Goal: Transaction & Acquisition: Purchase product/service

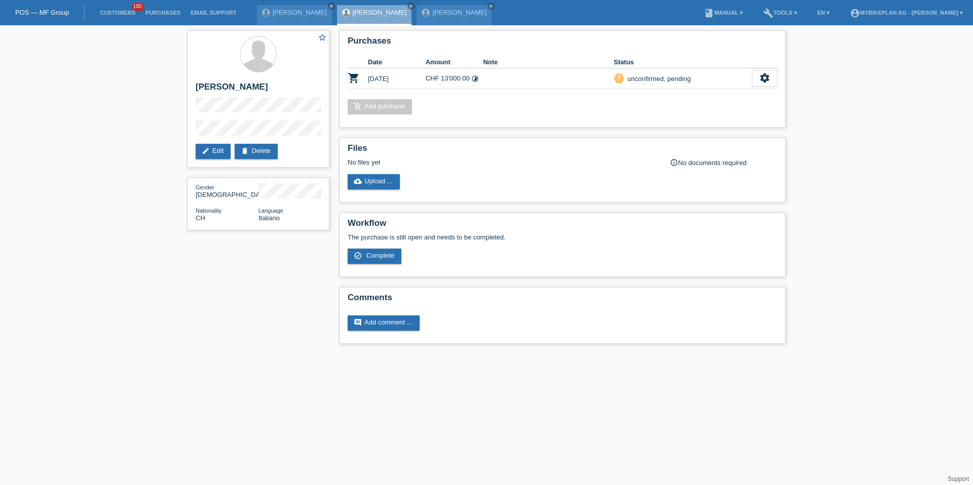
click at [121, 10] on link "Customers" at bounding box center [118, 13] width 46 height 6
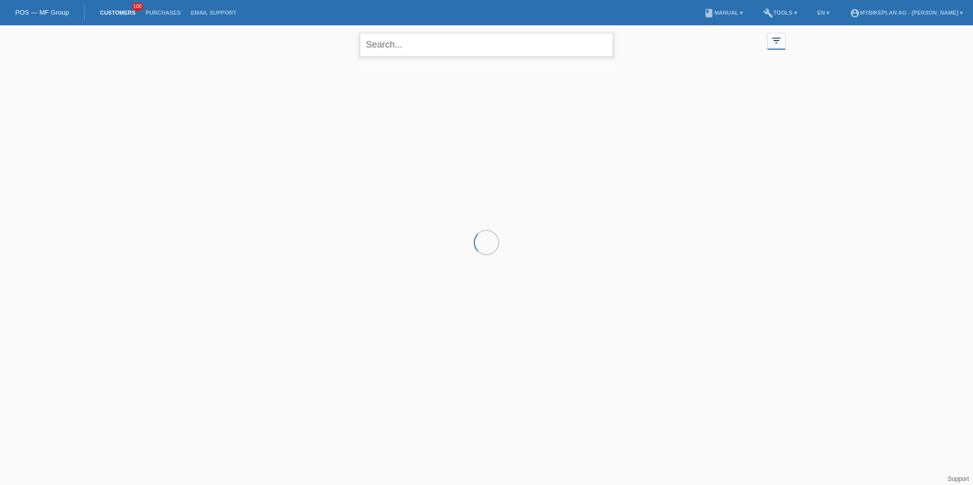
click at [405, 51] on input "text" at bounding box center [486, 45] width 253 height 24
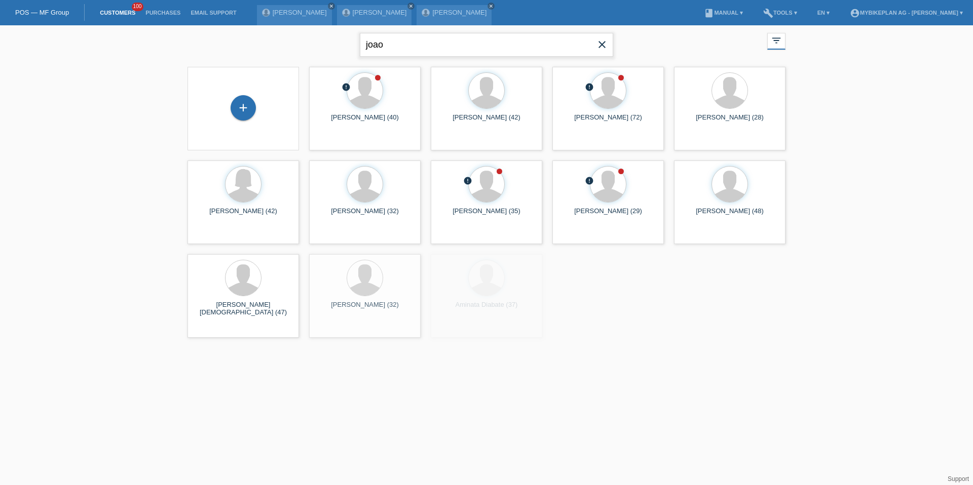
type input "joao"
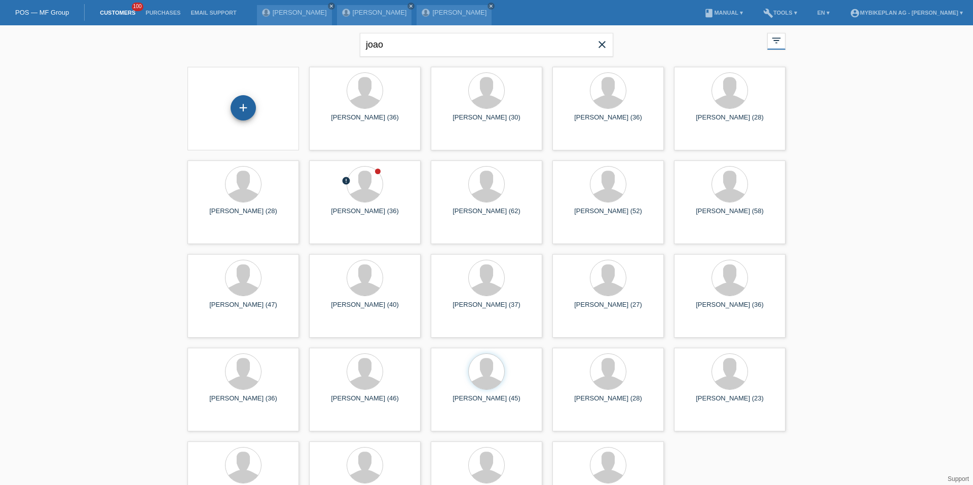
click at [252, 108] on div "+" at bounding box center [242, 107] width 25 height 25
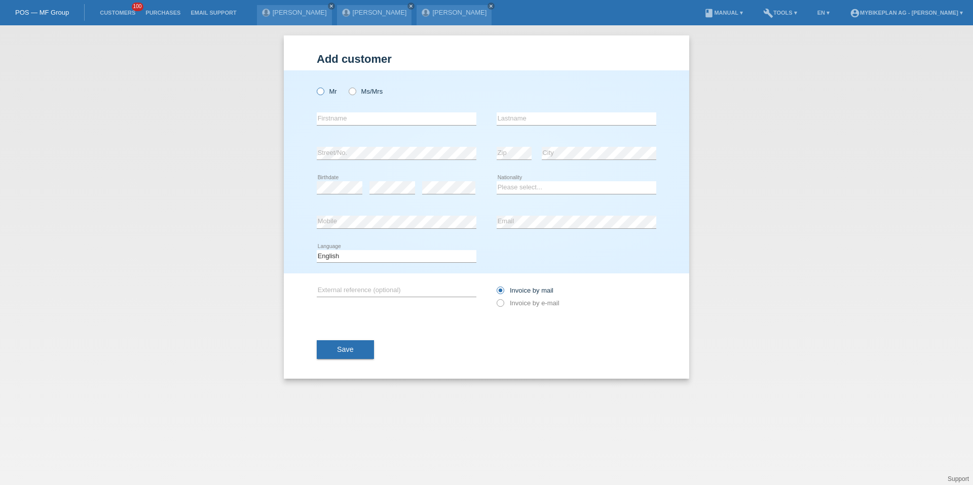
click at [315, 86] on icon at bounding box center [315, 86] width 0 height 0
click at [323, 93] on input "Mr" at bounding box center [320, 91] width 7 height 7
radio input "true"
click at [331, 112] on input "text" at bounding box center [397, 118] width 160 height 13
type input "Joao Alexandre"
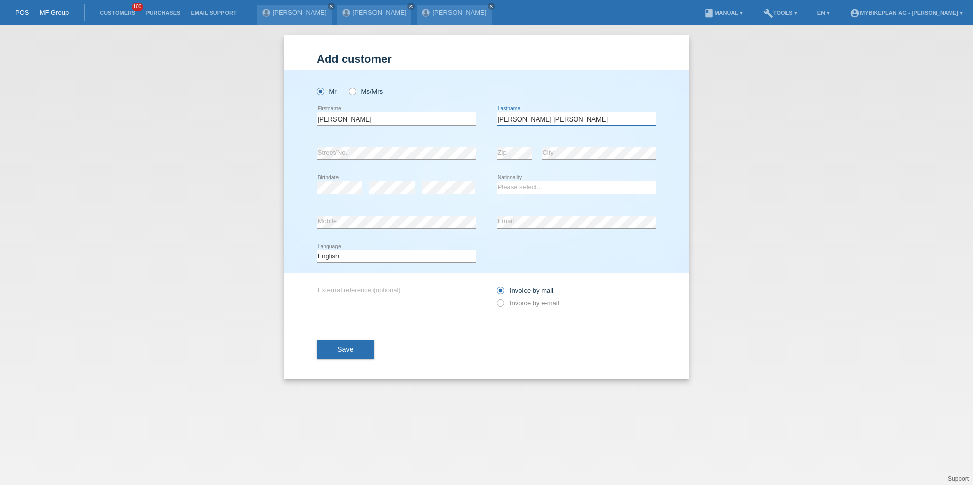
type input "Rocha Ribeiro"
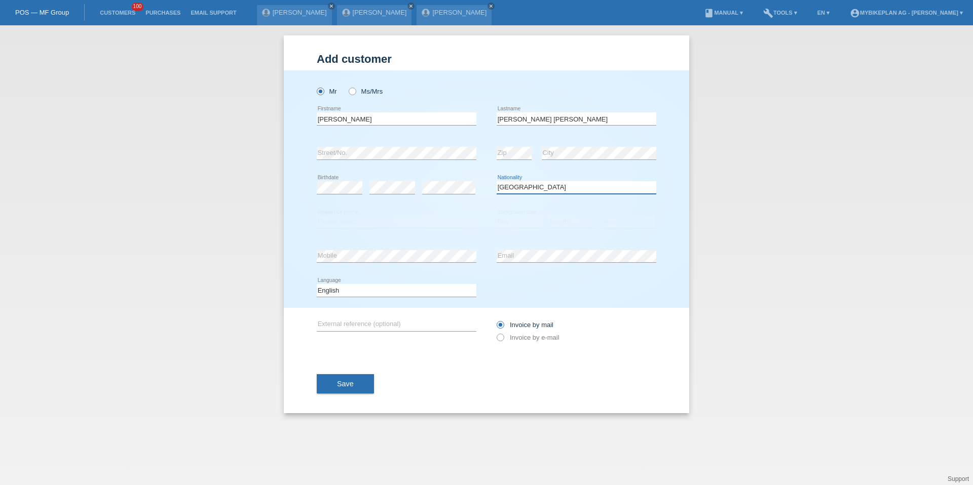
select select "PT"
select select "C"
select select "01"
select select "03"
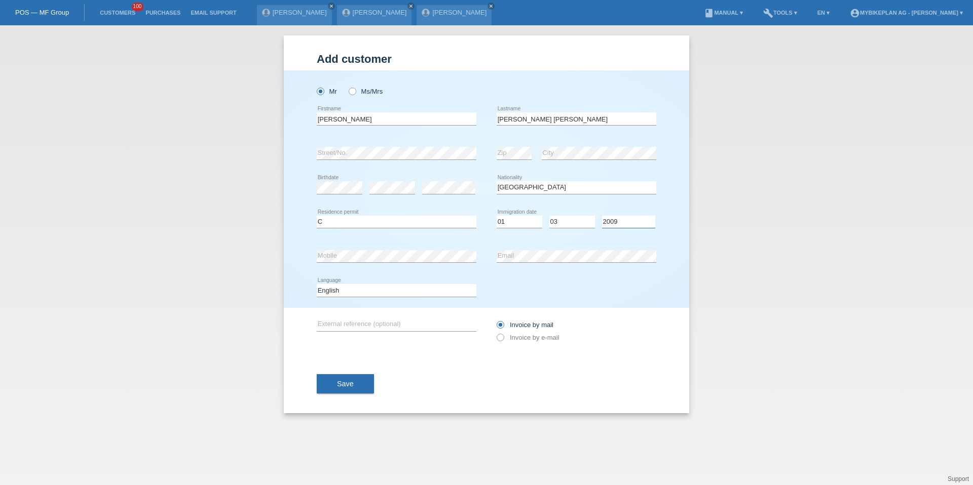
select select "2001"
click at [434, 294] on select "Deutsch Français Italiano English" at bounding box center [397, 290] width 160 height 12
select select "de"
click at [525, 337] on label "Invoice by e-mail" at bounding box center [527, 338] width 63 height 8
click at [503, 337] on input "Invoice by e-mail" at bounding box center [499, 340] width 7 height 13
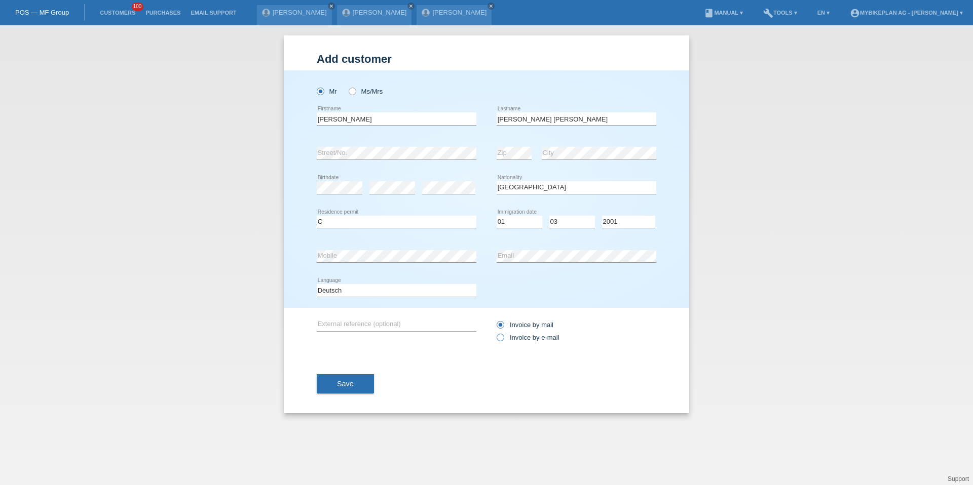
radio input "true"
click at [332, 373] on div "Save" at bounding box center [486, 384] width 339 height 59
click at [332, 380] on button "Save" at bounding box center [345, 383] width 57 height 19
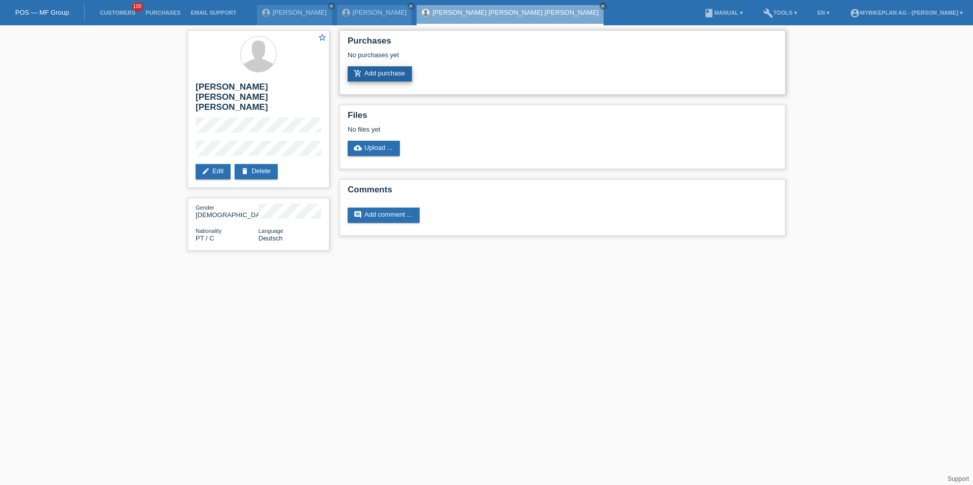
click at [396, 70] on link "add_shopping_cart Add purchase" at bounding box center [380, 73] width 64 height 15
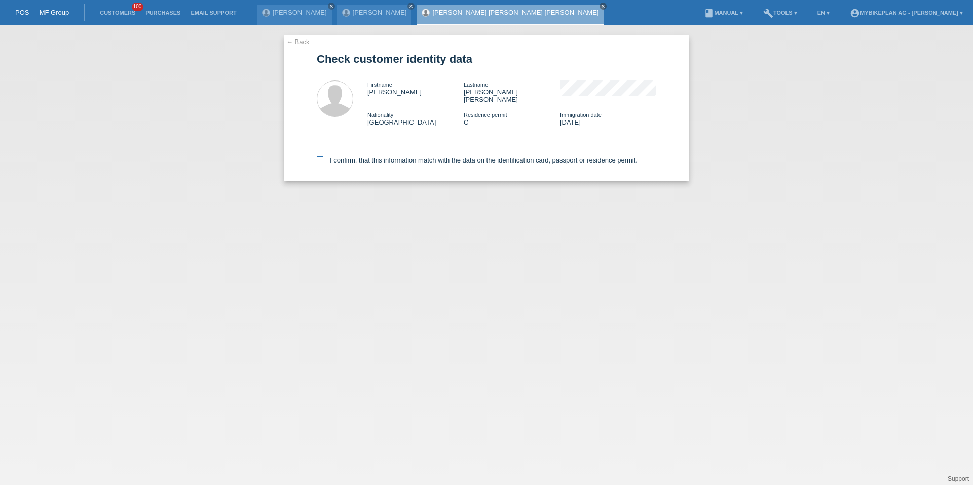
click at [368, 157] on label "I confirm, that this information match with the data on the identification card…" at bounding box center [477, 161] width 321 height 8
click at [323, 157] on input "I confirm, that this information match with the data on the identification card…" at bounding box center [320, 160] width 7 height 7
checkbox input "true"
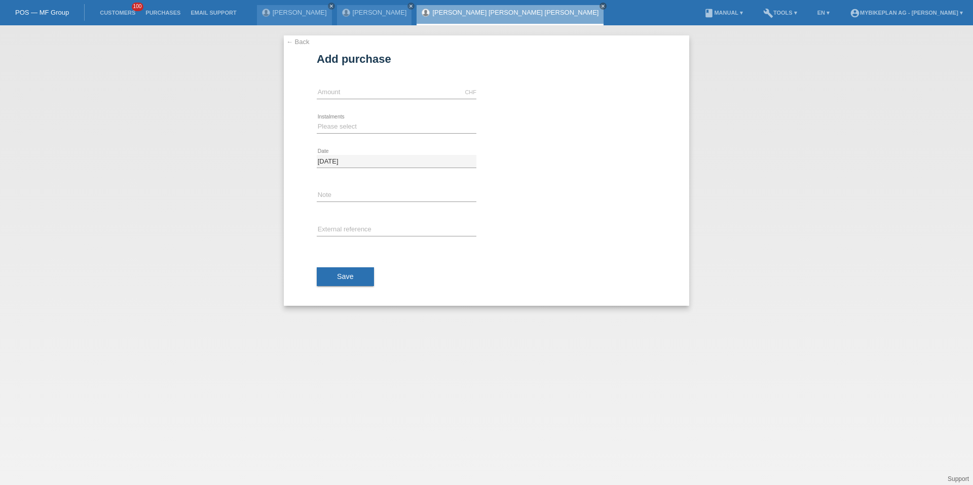
click at [369, 103] on div "CHF error Amount" at bounding box center [397, 92] width 160 height 34
click at [369, 104] on div "CHF error Amount" at bounding box center [397, 92] width 160 height 34
click at [366, 95] on input "text" at bounding box center [397, 92] width 160 height 13
type input "7380.00"
click at [337, 129] on select "Please select 6 instalments 12 instalments 18 instalments 24 instalments 36 ins…" at bounding box center [397, 127] width 160 height 12
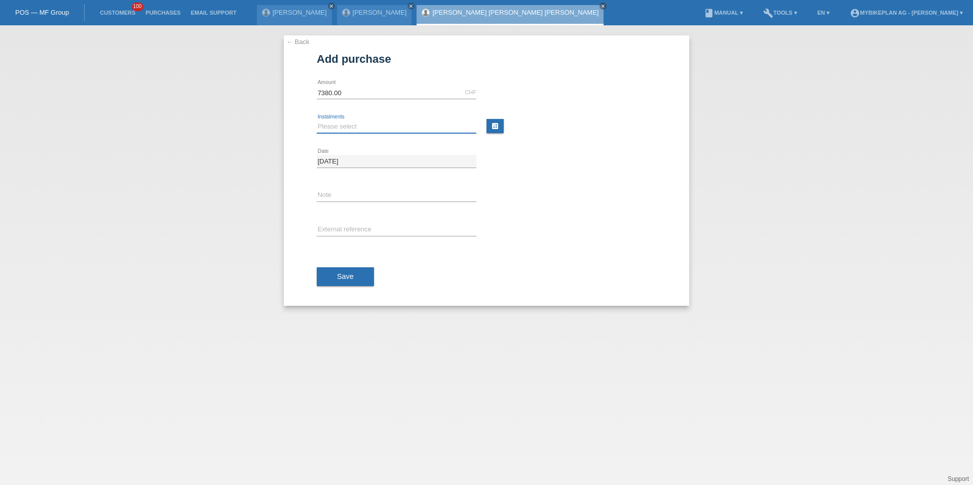
click at [329, 129] on select "Please select 6 instalments 12 instalments 18 instalments 24 instalments 36 ins…" at bounding box center [397, 127] width 160 height 12
select select "487"
click at [341, 237] on div "error External reference" at bounding box center [397, 230] width 160 height 34
click at [342, 230] on input "text" at bounding box center [397, 230] width 160 height 13
paste input "42818735168"
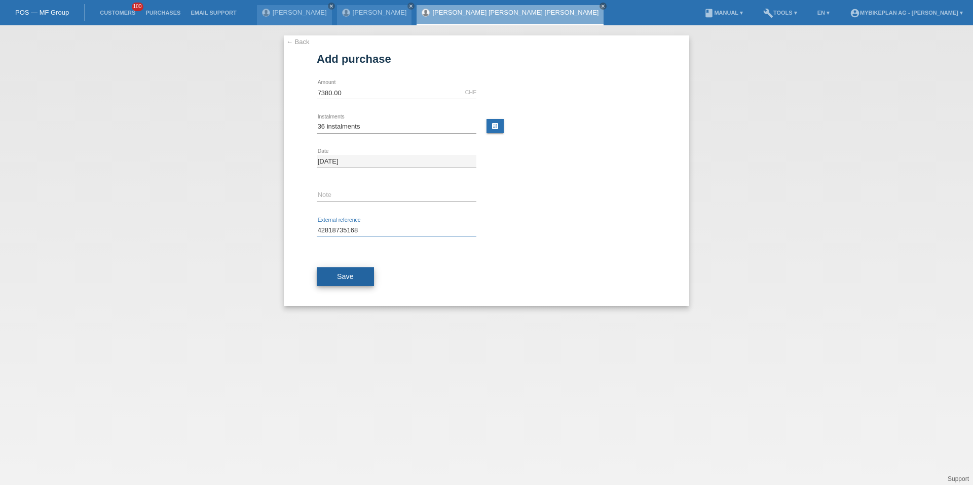
type input "42818735168"
click at [339, 267] on button "Save" at bounding box center [345, 276] width 57 height 19
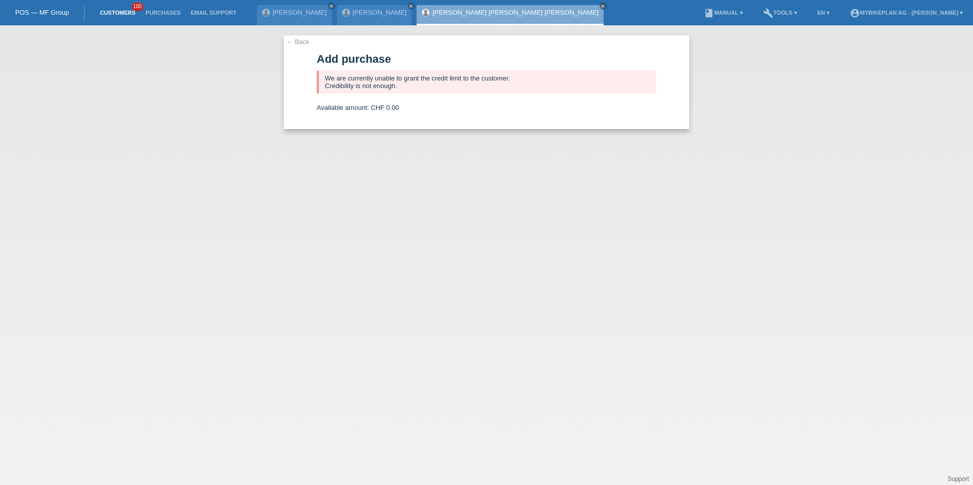
click at [126, 14] on link "Customers" at bounding box center [118, 13] width 46 height 6
click at [122, 13] on link "Customers" at bounding box center [118, 13] width 46 height 6
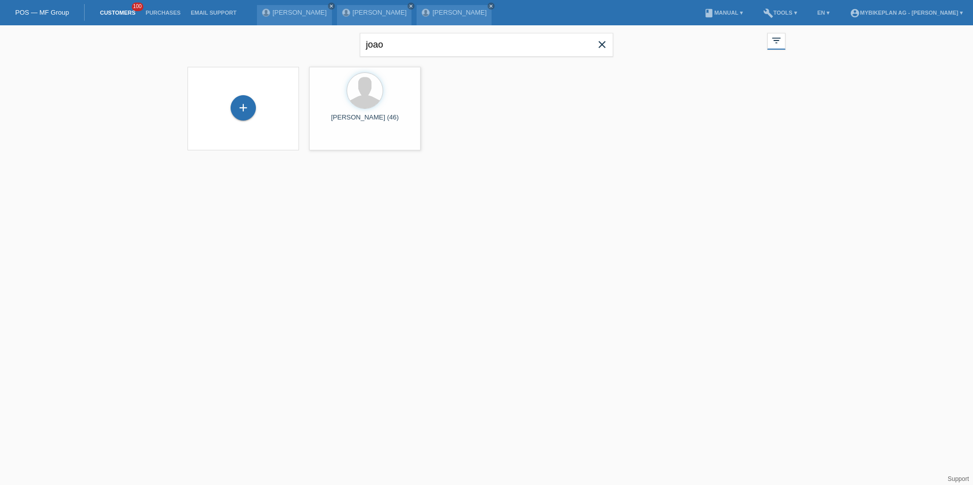
click at [599, 45] on icon "close" at bounding box center [602, 44] width 12 height 12
click at [225, 108] on div "+" at bounding box center [243, 108] width 95 height 27
click at [242, 108] on div "+" at bounding box center [242, 107] width 25 height 25
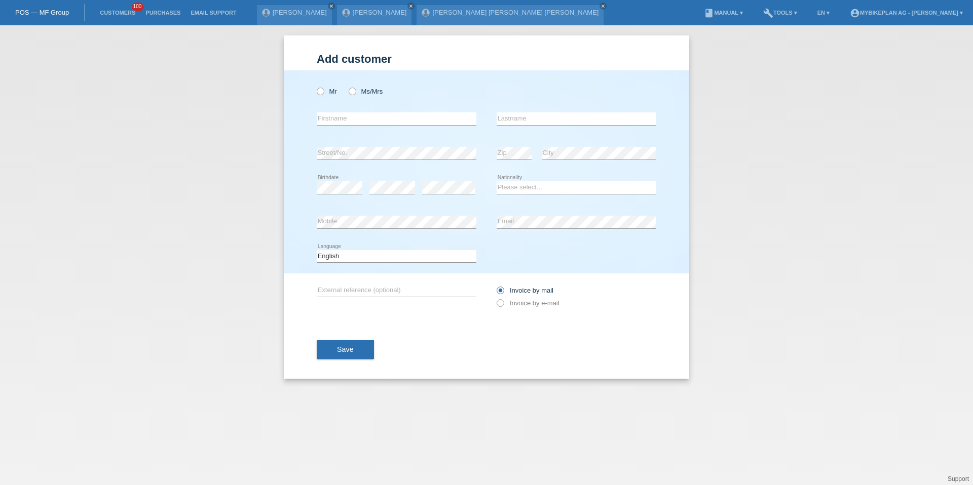
click at [361, 86] on div "Mr Ms/Mrs" at bounding box center [397, 91] width 160 height 21
click at [359, 83] on div "Mr Ms/Mrs" at bounding box center [397, 91] width 160 height 21
click at [358, 87] on div "Mr Ms/Mrs" at bounding box center [397, 91] width 160 height 21
click at [358, 91] on label "Ms/Mrs" at bounding box center [366, 92] width 34 height 8
click at [355, 91] on input "Ms/Mrs" at bounding box center [352, 91] width 7 height 7
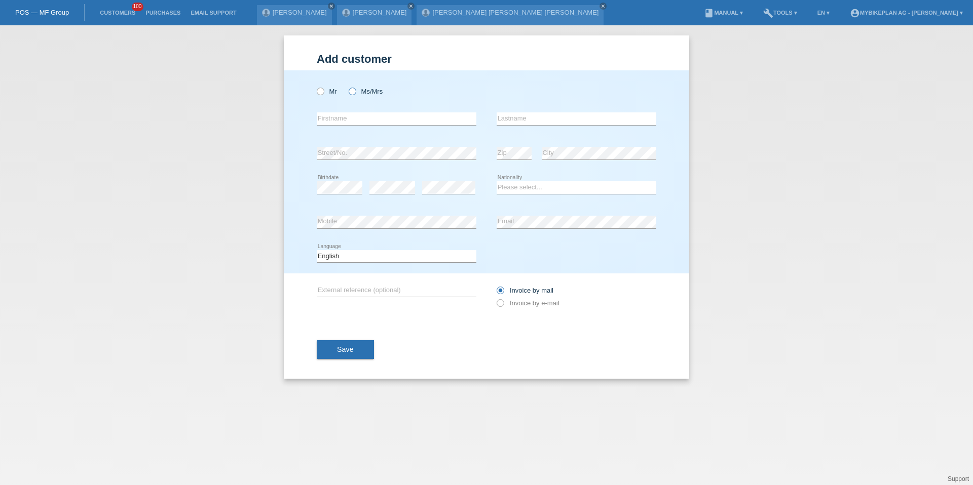
radio input "true"
click at [353, 127] on div "error Firstname" at bounding box center [397, 119] width 160 height 34
click at [356, 119] on input "text" at bounding box center [397, 118] width 160 height 13
type input "[PERSON_NAME]"
type input "r"
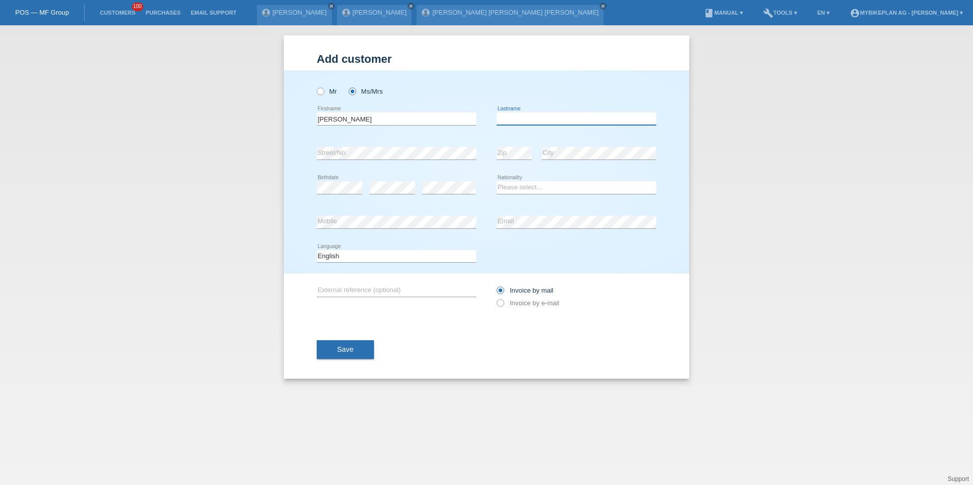
type input "R"
type input "Rosati"
select select "CH"
click at [328, 261] on select "Deutsch Français Italiano English" at bounding box center [397, 256] width 160 height 12
select select "de"
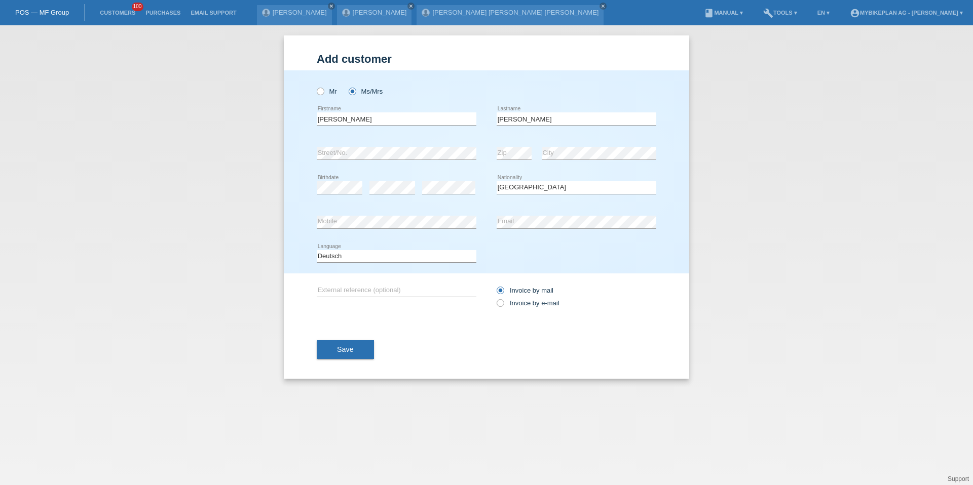
click at [515, 297] on div "Invoice by mail Invoice by e-mail" at bounding box center [576, 296] width 160 height 25
click at [514, 304] on label "Invoice by e-mail" at bounding box center [527, 303] width 63 height 8
click at [503, 304] on input "Invoice by e-mail" at bounding box center [499, 305] width 7 height 13
radio input "true"
click at [339, 343] on button "Save" at bounding box center [345, 349] width 57 height 19
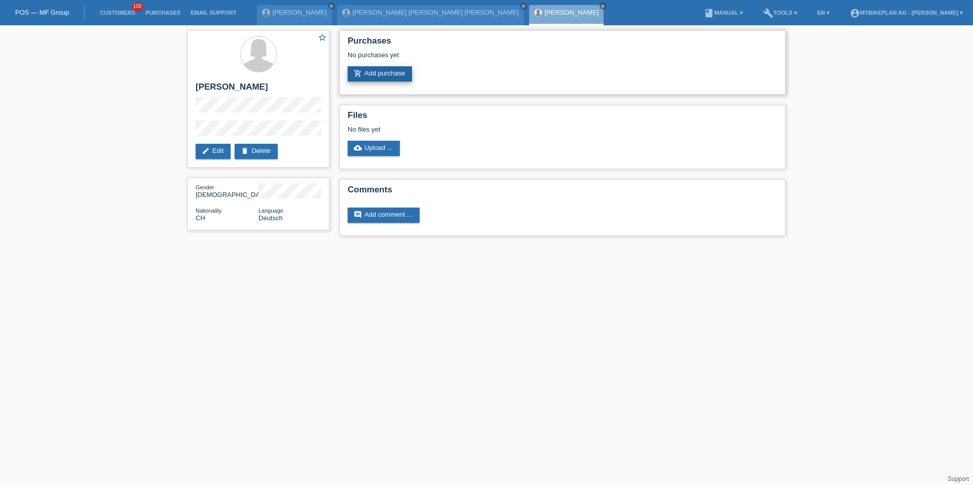
click at [365, 75] on link "add_shopping_cart Add purchase" at bounding box center [380, 73] width 64 height 15
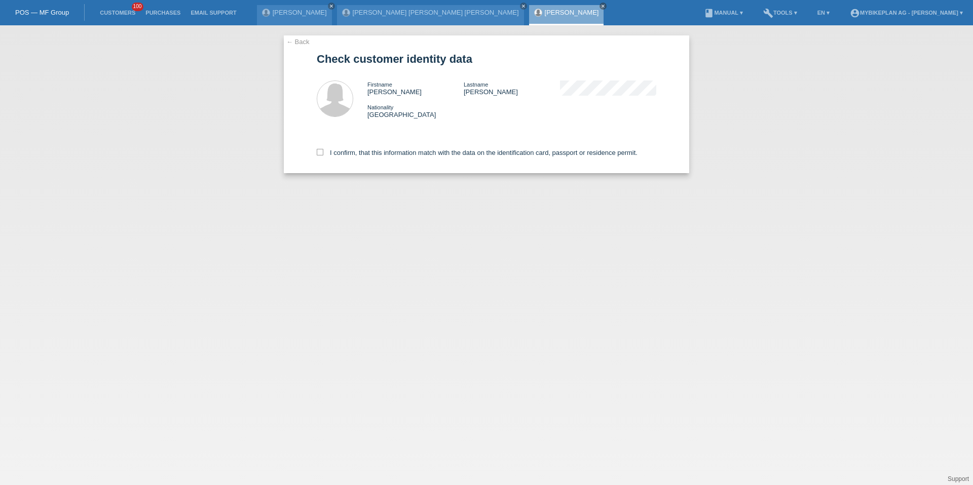
click at [375, 161] on div "I confirm, that this information match with the data on the identification card…" at bounding box center [486, 151] width 339 height 45
click at [375, 157] on div "I confirm, that this information match with the data on the identification card…" at bounding box center [486, 151] width 339 height 45
click at [375, 155] on label "I confirm, that this information match with the data on the identification card…" at bounding box center [477, 153] width 321 height 8
click at [323, 155] on input "I confirm, that this information match with the data on the identification card…" at bounding box center [320, 152] width 7 height 7
checkbox input "true"
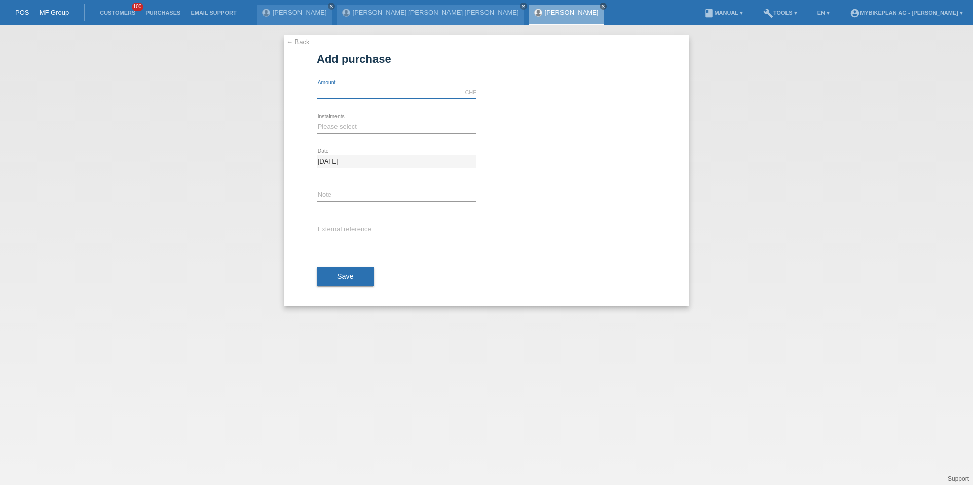
click at [374, 91] on input "text" at bounding box center [397, 92] width 160 height 13
type input "5499.00"
click at [335, 126] on select "Please select 6 instalments 12 instalments 18 instalments 24 instalments 36 ins…" at bounding box center [397, 127] width 160 height 12
select select "487"
click at [346, 227] on input "text" at bounding box center [397, 230] width 160 height 13
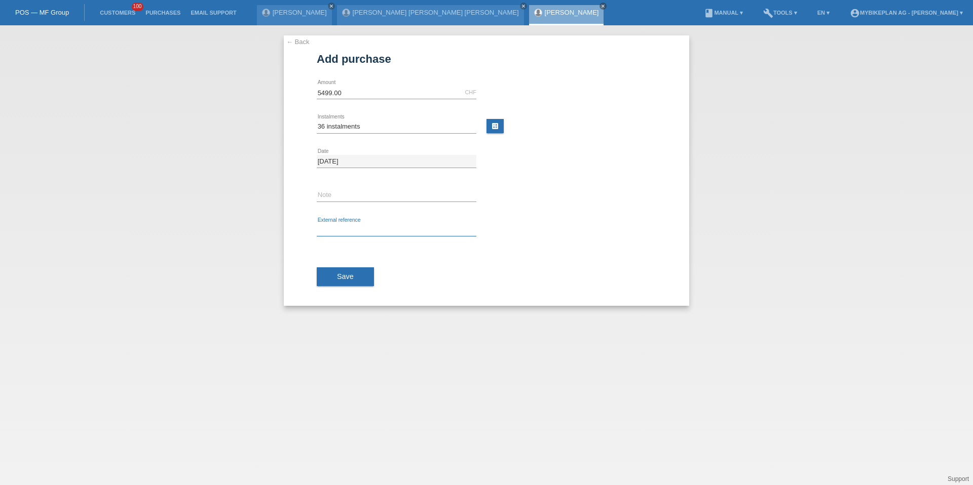
paste input "42818735164"
type input "42818735164"
click at [342, 269] on button "Save" at bounding box center [345, 276] width 57 height 19
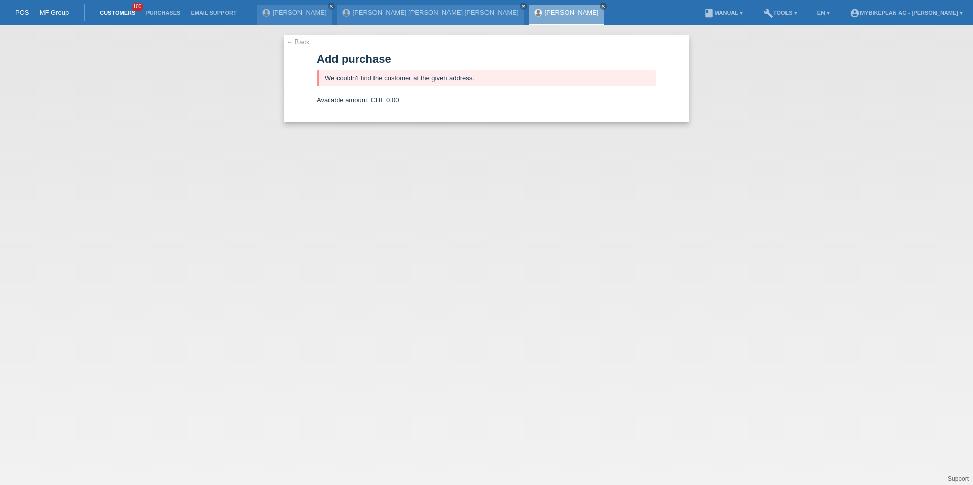
click at [127, 11] on link "Customers" at bounding box center [118, 13] width 46 height 6
click at [110, 10] on link "Customers" at bounding box center [118, 13] width 46 height 6
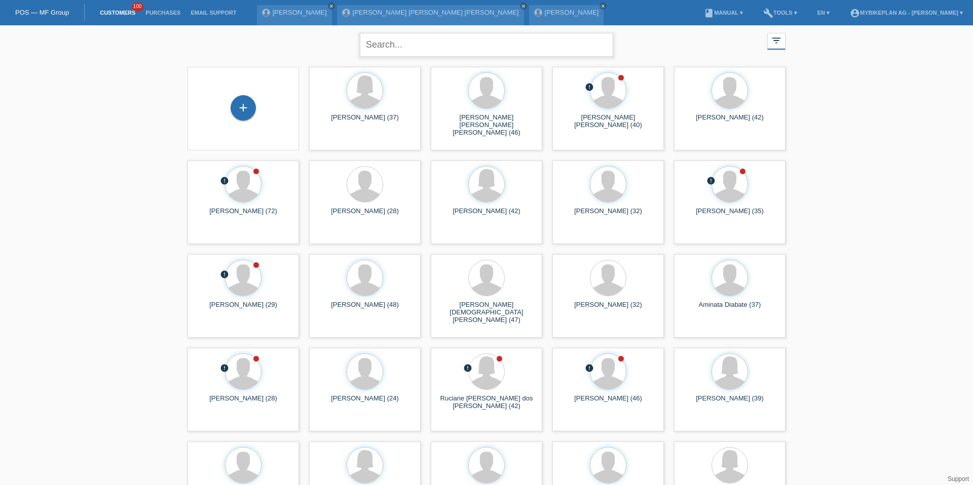
click at [412, 45] on input "text" at bounding box center [486, 45] width 253 height 24
type input "keles"
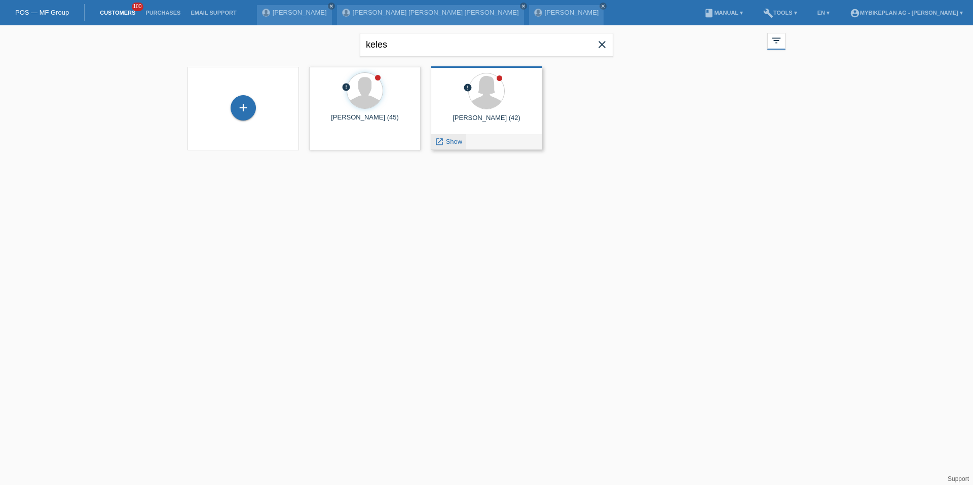
click at [454, 145] on div "launch Show" at bounding box center [448, 141] width 34 height 15
click at [454, 143] on span "Show" at bounding box center [454, 142] width 17 height 8
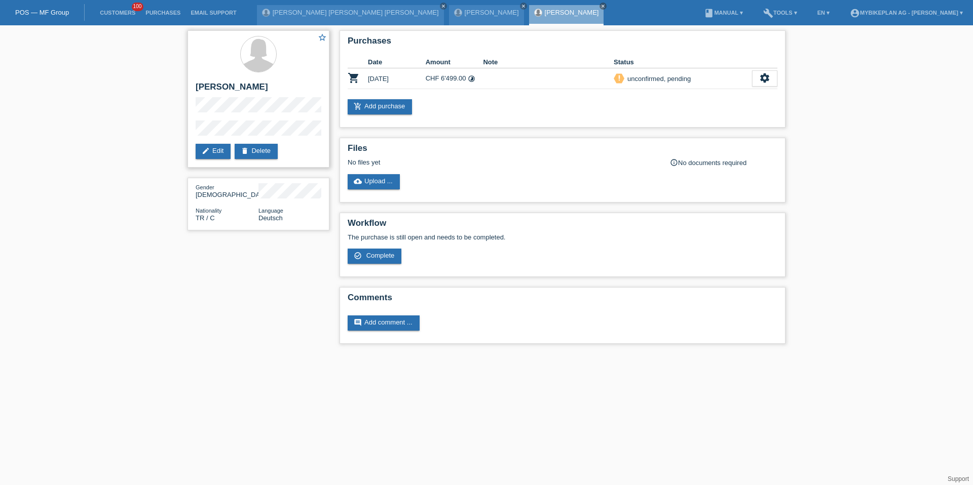
click at [207, 85] on h2 "[PERSON_NAME]" at bounding box center [259, 89] width 126 height 15
click at [207, 85] on h2 "Nese Keles" at bounding box center [259, 89] width 126 height 15
copy div "Nese Keles"
click at [763, 72] on div "settings" at bounding box center [764, 78] width 25 height 16
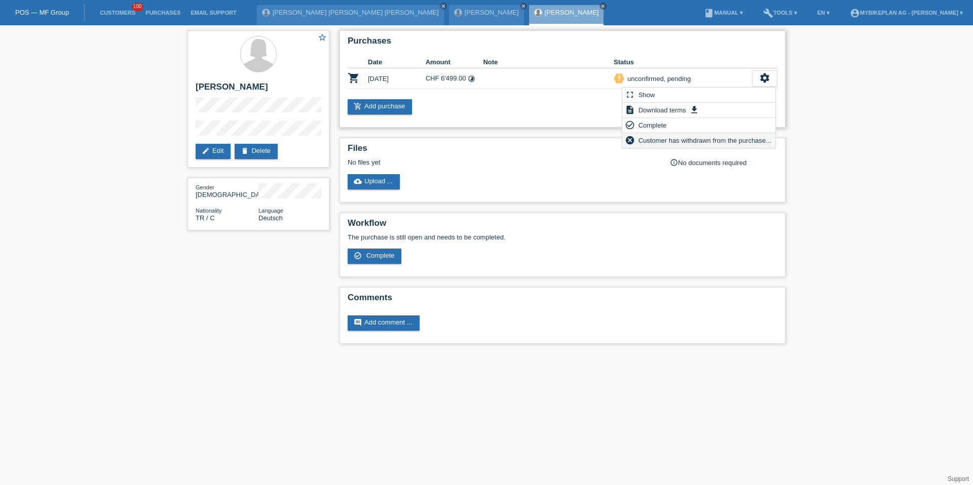
click at [699, 142] on span "Customer has withdrawn from the purchase..." at bounding box center [705, 140] width 136 height 12
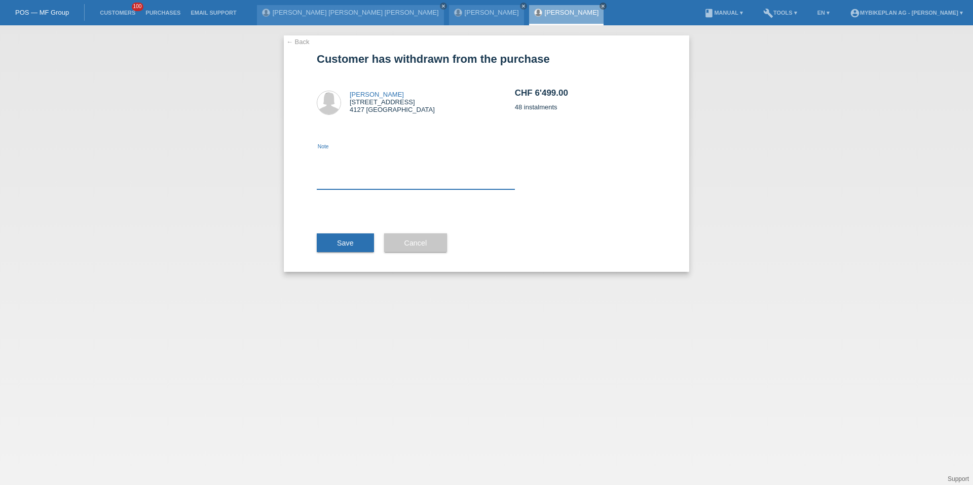
click at [433, 175] on textarea at bounding box center [416, 169] width 198 height 39
type textarea "upsell"
click at [351, 246] on span "Save" at bounding box center [345, 243] width 17 height 8
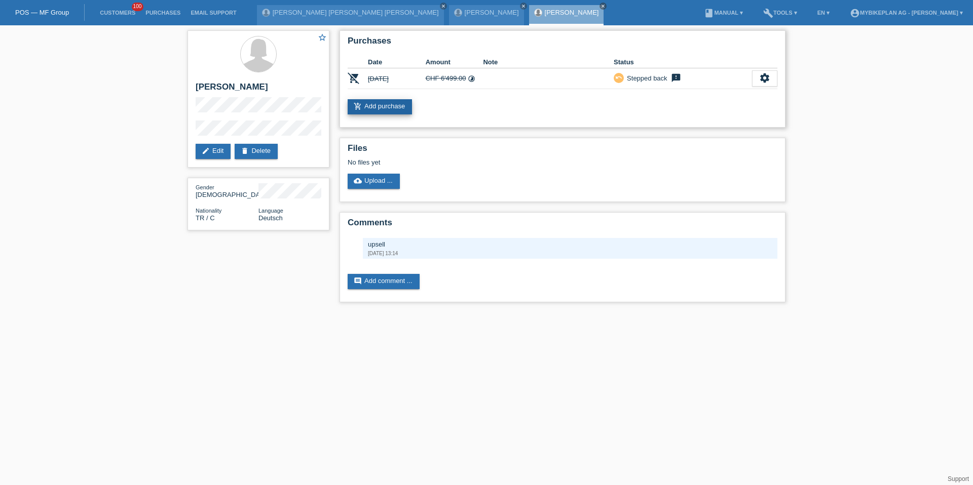
click at [382, 104] on link "add_shopping_cart Add purchase" at bounding box center [380, 106] width 64 height 15
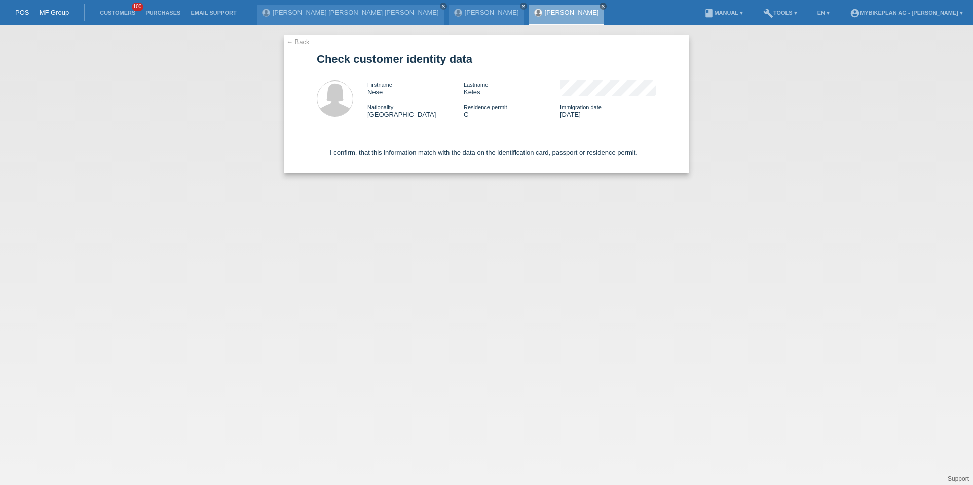
click at [322, 151] on icon at bounding box center [320, 152] width 7 height 7
click at [322, 151] on input "I confirm, that this information match with the data on the identification card…" at bounding box center [320, 152] width 7 height 7
checkbox input "true"
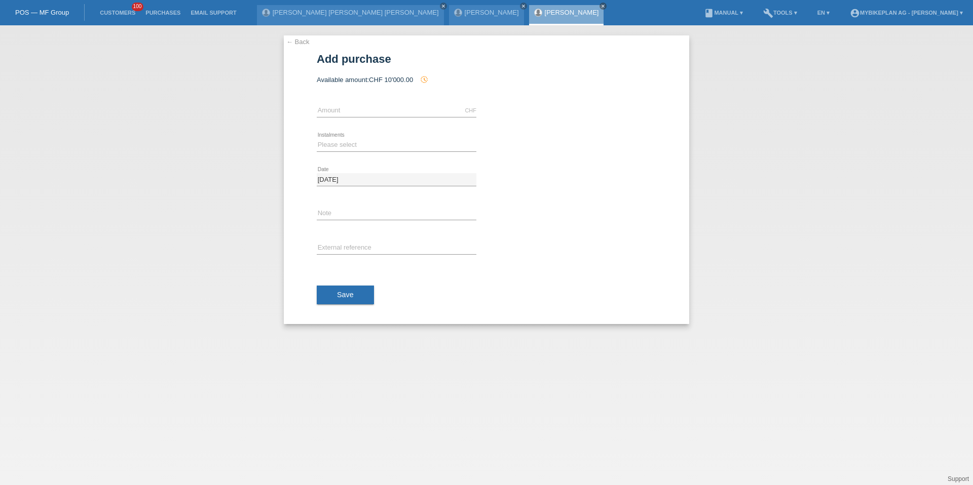
click at [333, 100] on div "CHF error Amount" at bounding box center [397, 111] width 160 height 34
click at [335, 111] on input "text" at bounding box center [397, 110] width 160 height 13
type input "6999.00"
click at [329, 146] on select "Please select 6 instalments 12 instalments 18 instalments 24 instalments 36 ins…" at bounding box center [397, 145] width 160 height 12
select select "488"
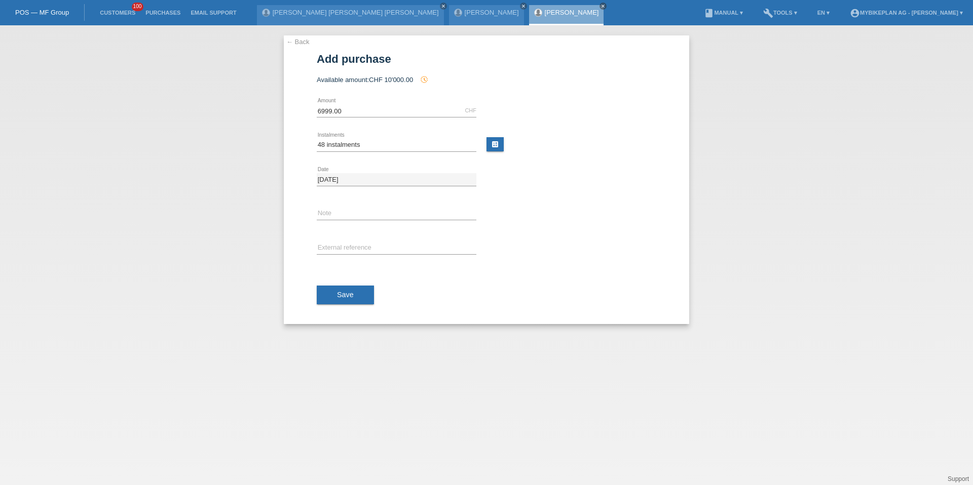
click at [314, 204] on div "← Back Add purchase Available amount: CHF 10'000.00 history_toggle_off error" at bounding box center [486, 179] width 405 height 289
click at [317, 242] on input "text" at bounding box center [397, 248] width 160 height 13
paste input "42818735165"
type input "42818735165"
click at [348, 305] on div "Save" at bounding box center [486, 295] width 339 height 59
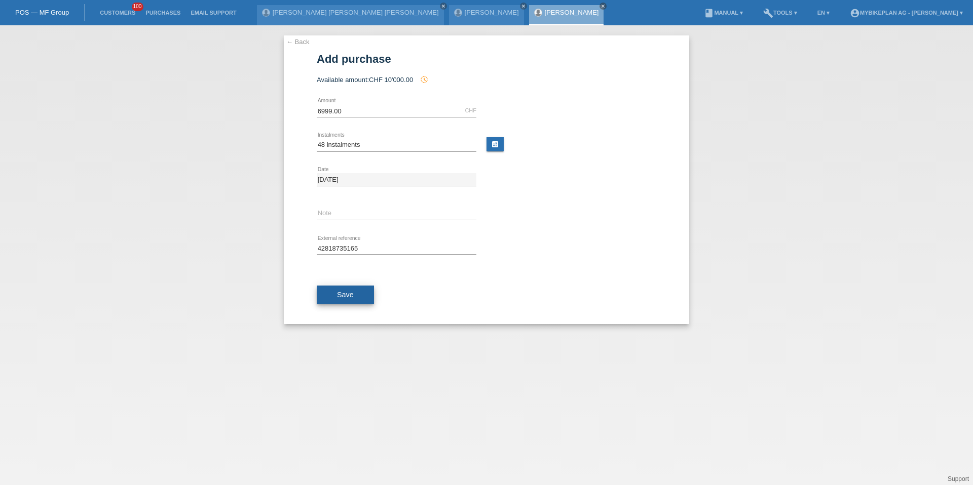
click at [348, 298] on span "Save" at bounding box center [345, 295] width 17 height 8
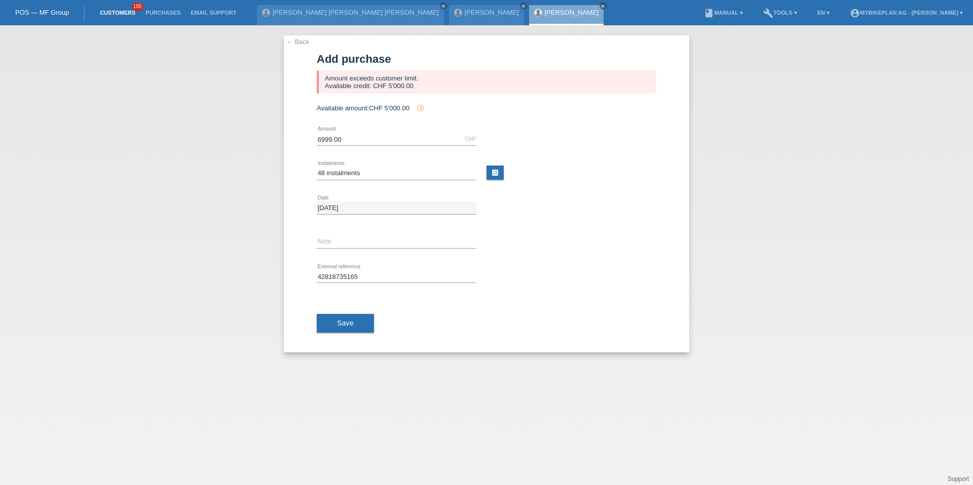
click at [112, 10] on link "Customers" at bounding box center [118, 13] width 46 height 6
click at [113, 11] on link "Customers" at bounding box center [118, 13] width 46 height 6
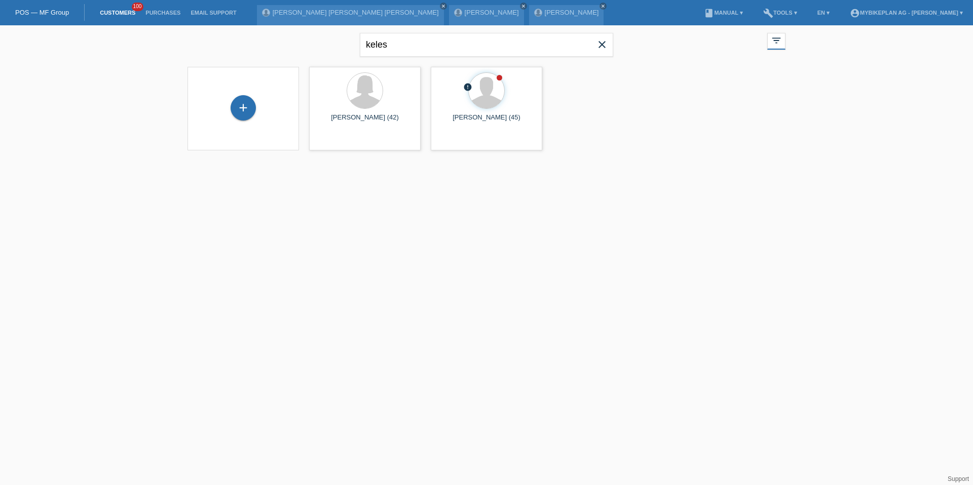
click at [607, 45] on span "close" at bounding box center [602, 45] width 20 height 15
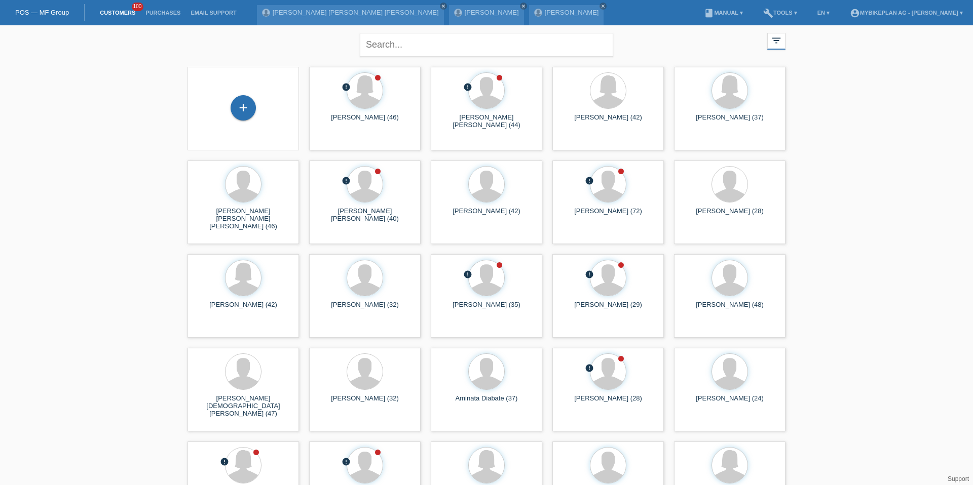
click at [211, 121] on div "+" at bounding box center [243, 108] width 95 height 27
click at [223, 98] on div "+" at bounding box center [243, 108] width 95 height 27
click at [241, 102] on div "+" at bounding box center [242, 107] width 25 height 25
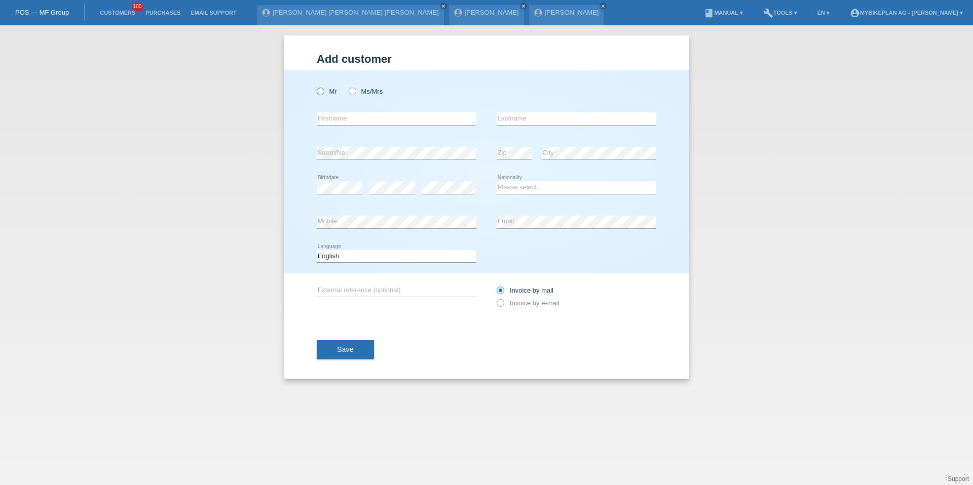
click at [328, 91] on label "Mr" at bounding box center [327, 92] width 20 height 8
click at [323, 91] on input "Mr" at bounding box center [320, 91] width 7 height 7
radio input "true"
click at [333, 117] on input "text" at bounding box center [397, 118] width 160 height 13
type input "[PERSON_NAME]"
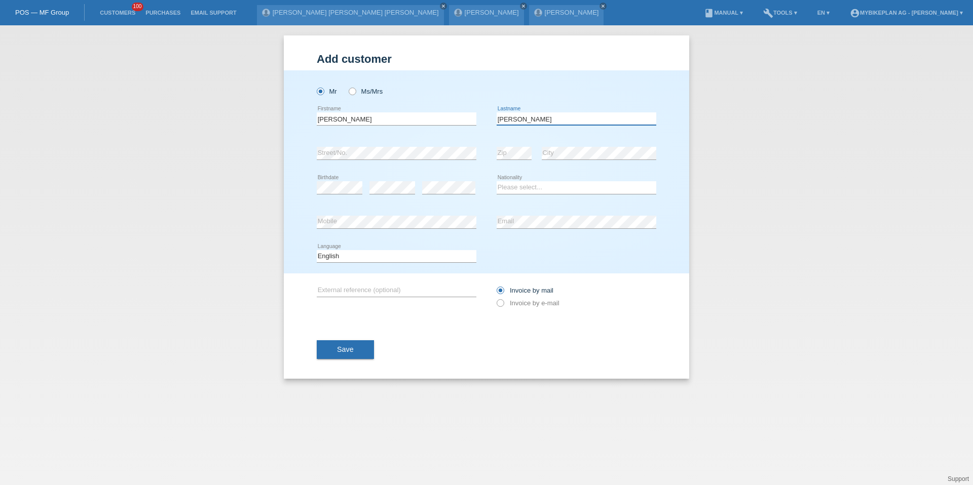
type input "[PERSON_NAME]"
select select "CH"
click at [405, 256] on select "Deutsch Français Italiano English" at bounding box center [397, 256] width 160 height 12
select select "de"
click at [510, 304] on label "Invoice by e-mail" at bounding box center [527, 303] width 63 height 8
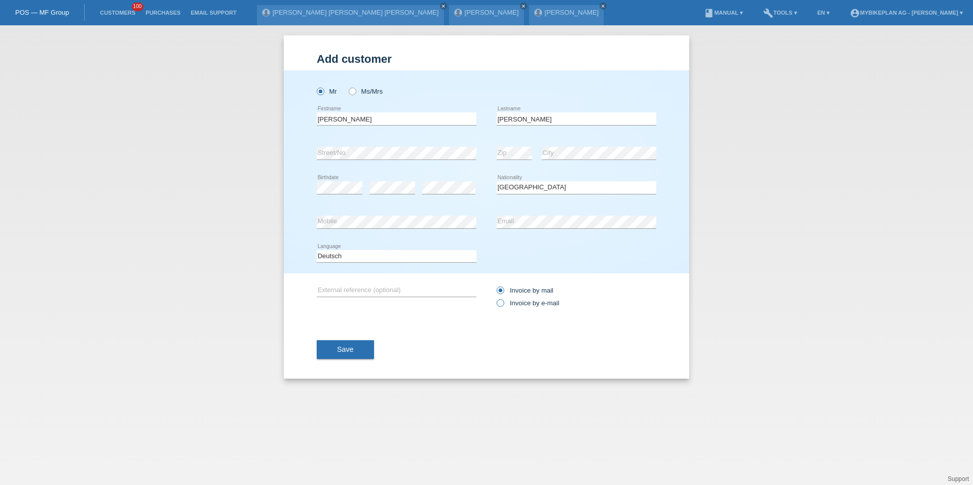
click at [503, 304] on input "Invoice by e-mail" at bounding box center [499, 305] width 7 height 13
radio input "true"
click at [354, 352] on button "Save" at bounding box center [345, 349] width 57 height 19
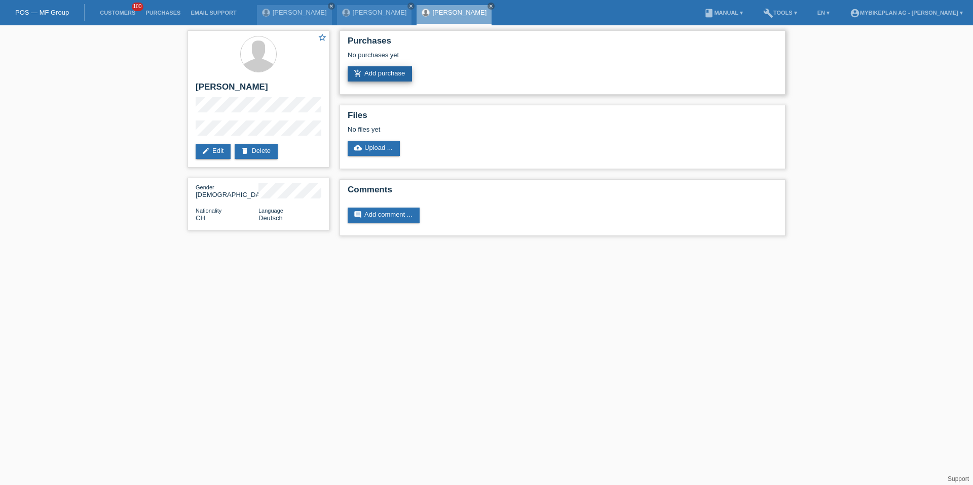
click at [382, 69] on link "add_shopping_cart Add purchase" at bounding box center [380, 73] width 64 height 15
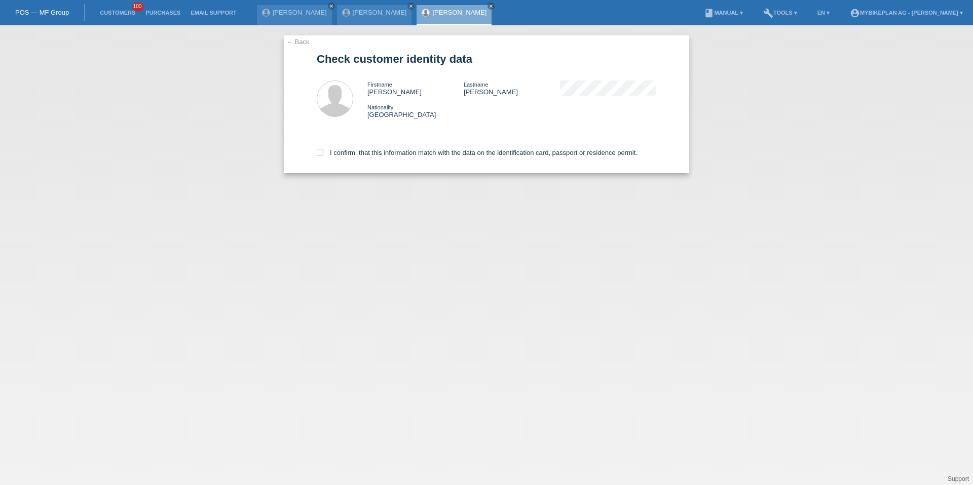
click at [371, 160] on div "I confirm, that this information match with the data on the identification card…" at bounding box center [486, 151] width 339 height 45
click at [371, 147] on div "I confirm, that this information match with the data on the identification card…" at bounding box center [486, 151] width 339 height 45
click at [370, 149] on label "I confirm, that this information match with the data on the identification card…" at bounding box center [477, 153] width 321 height 8
click at [323, 149] on input "I confirm, that this information match with the data on the identification card…" at bounding box center [320, 152] width 7 height 7
checkbox input "true"
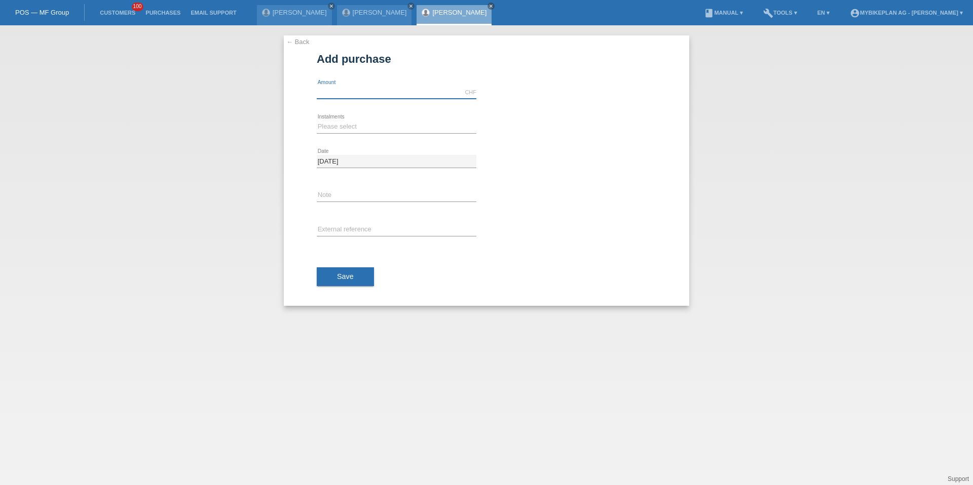
click at [330, 88] on input "text" at bounding box center [397, 92] width 160 height 13
type input "6999.00"
click at [322, 130] on select "Please select 6 instalments 12 instalments 18 instalments 24 instalments 36 ins…" at bounding box center [397, 127] width 160 height 12
select select "488"
click at [336, 237] on div "error External reference" at bounding box center [397, 230] width 160 height 34
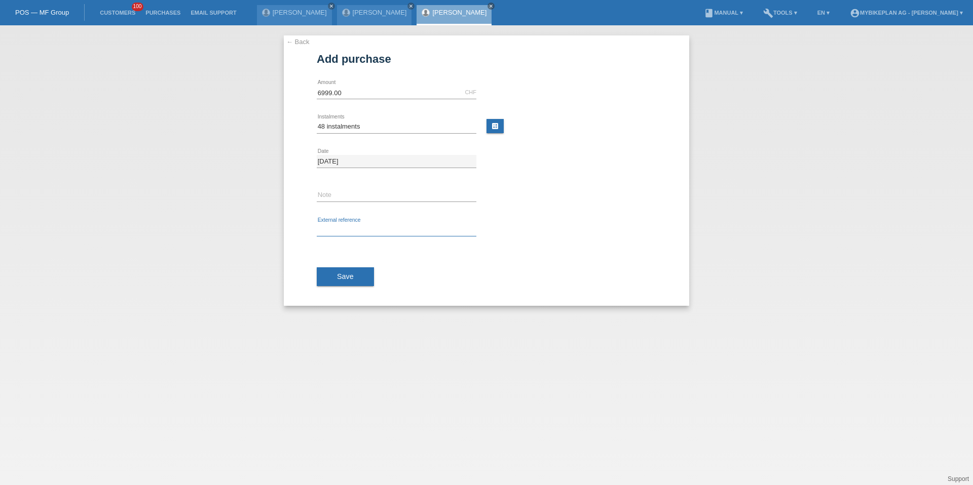
click at [336, 233] on input "text" at bounding box center [397, 230] width 160 height 13
paste input "42790941547"
type input "42790941547"
click at [336, 271] on button "Save" at bounding box center [345, 276] width 57 height 19
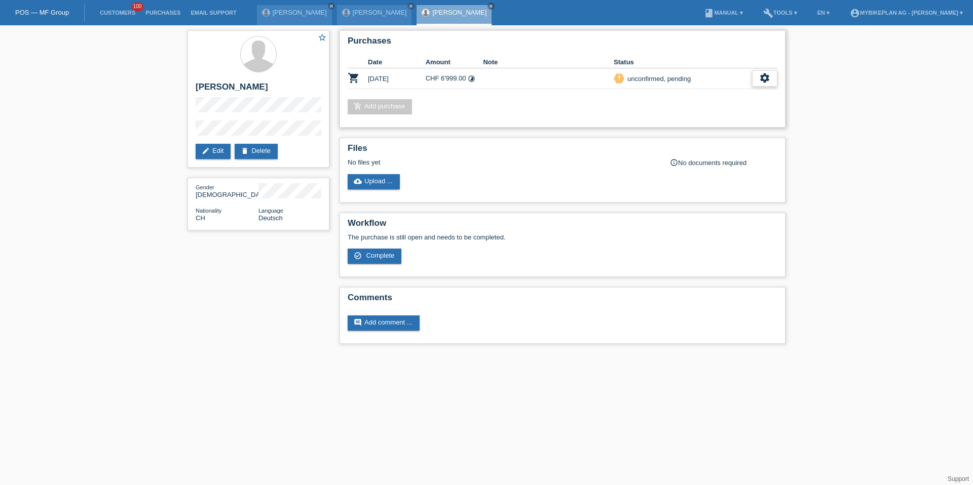
click at [760, 80] on icon "settings" at bounding box center [764, 77] width 11 height 11
click at [725, 101] on div "fullscreen Show" at bounding box center [698, 95] width 153 height 15
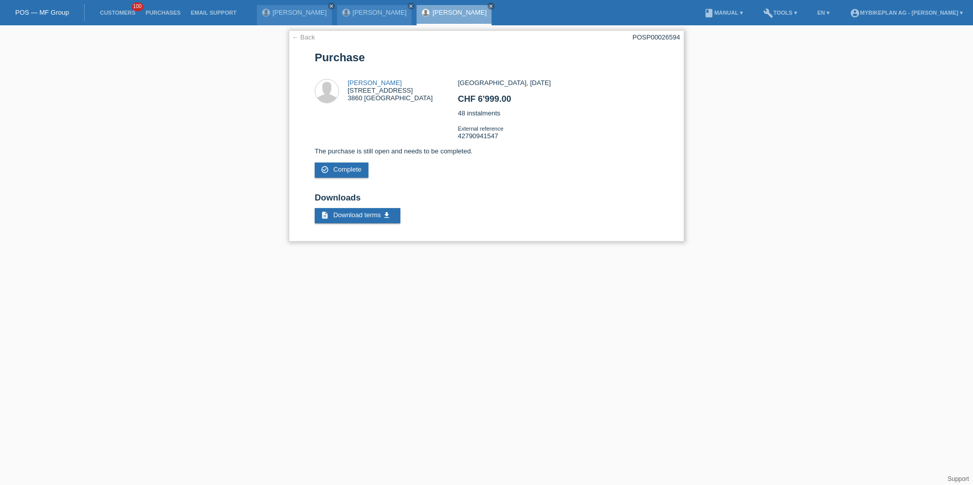
click at [656, 37] on div "POSP00026594" at bounding box center [656, 37] width 48 height 8
copy div "POSP00026594"
click at [117, 13] on link "Customers" at bounding box center [118, 13] width 46 height 6
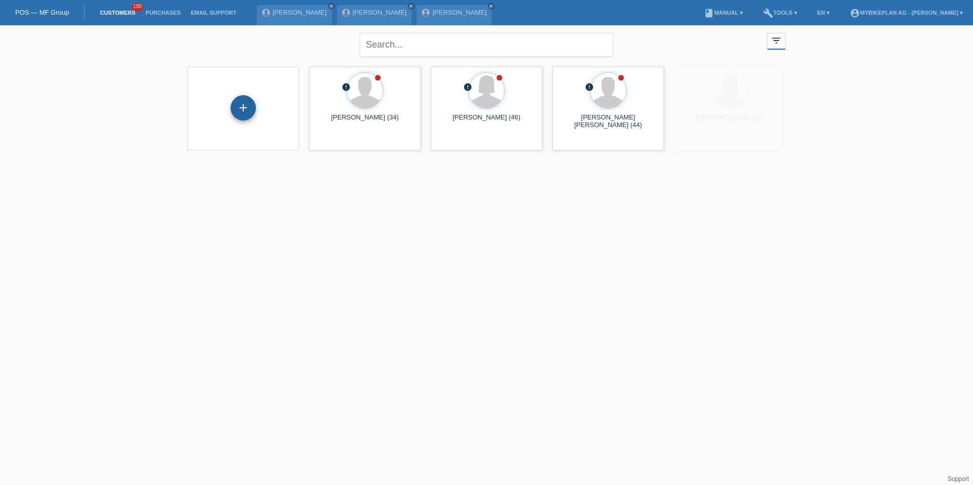
click at [241, 105] on div "+" at bounding box center [242, 107] width 25 height 25
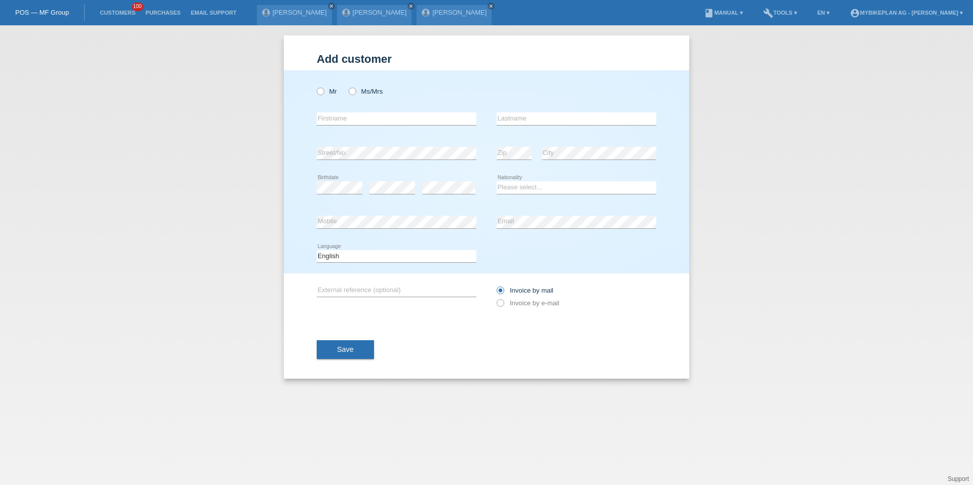
click at [311, 93] on div "Mr Ms/Mrs error Firstname Zip" at bounding box center [486, 171] width 405 height 203
click at [347, 86] on icon at bounding box center [347, 86] width 0 height 0
click at [355, 93] on input "Ms/Mrs" at bounding box center [352, 91] width 7 height 7
radio input "true"
click at [351, 114] on input "text" at bounding box center [397, 118] width 160 height 13
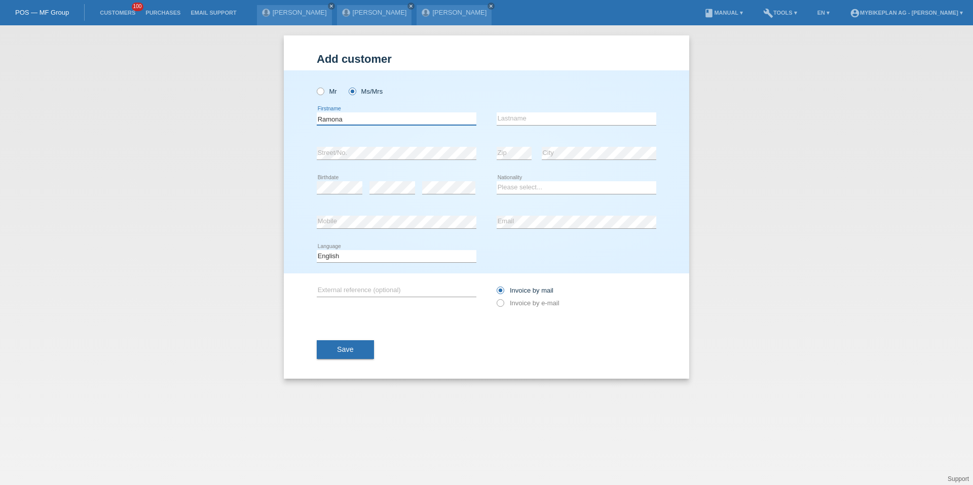
type input "Ramona"
type input "Miller"
select select "CH"
click at [375, 254] on select "Deutsch Français Italiano English" at bounding box center [397, 256] width 160 height 12
select select "de"
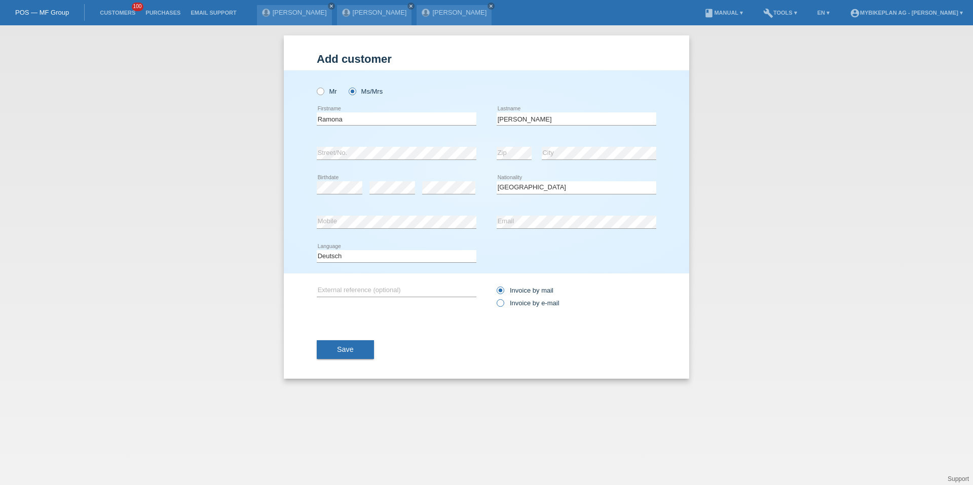
click at [508, 303] on label "Invoice by e-mail" at bounding box center [527, 303] width 63 height 8
click at [503, 303] on input "Invoice by e-mail" at bounding box center [499, 305] width 7 height 13
radio input "true"
click at [348, 351] on span "Save" at bounding box center [345, 349] width 17 height 8
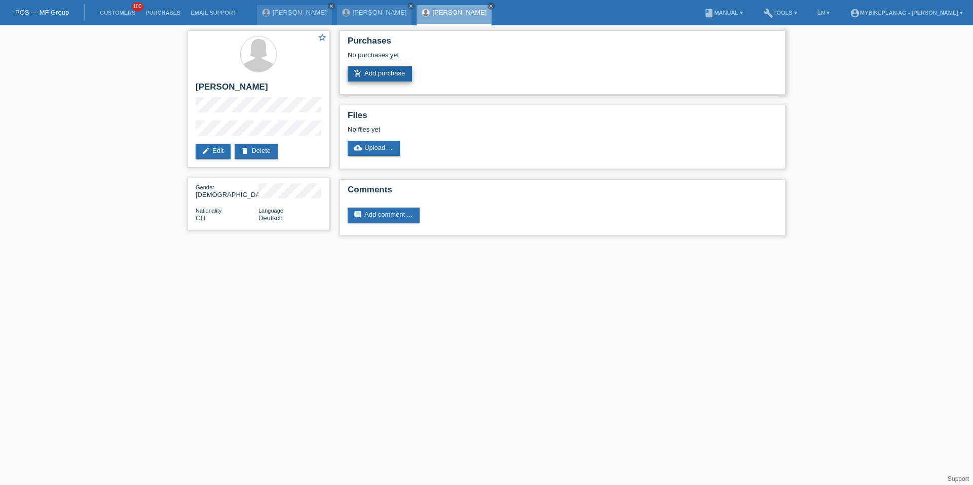
click at [368, 78] on link "add_shopping_cart Add purchase" at bounding box center [380, 73] width 64 height 15
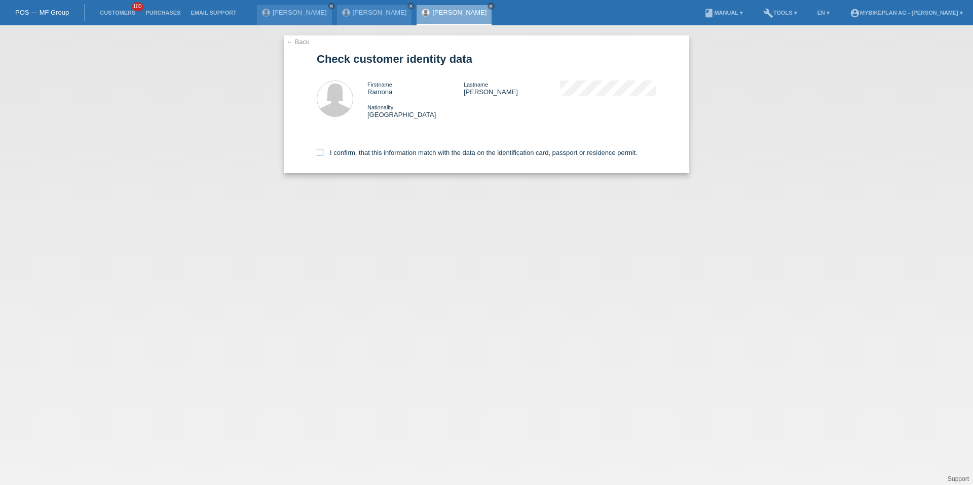
click at [366, 153] on label "I confirm, that this information match with the data on the identification card…" at bounding box center [477, 153] width 321 height 8
click at [323, 153] on input "I confirm, that this information match with the data on the identification card…" at bounding box center [320, 152] width 7 height 7
checkbox input "true"
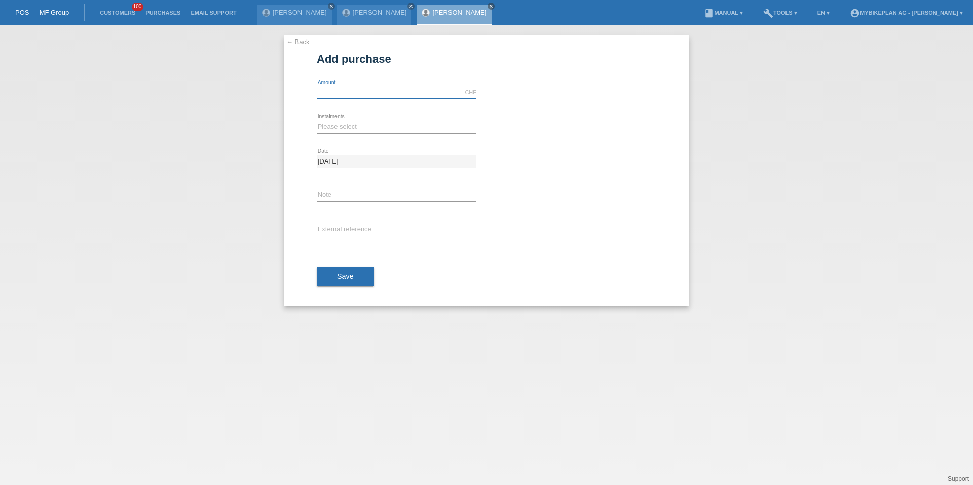
click at [369, 98] on div "CHF error Amount" at bounding box center [397, 92] width 160 height 13
type input "3000.00"
click at [339, 128] on select "Please select 6 instalments 12 instalments 18 instalments 24 instalments 36 ins…" at bounding box center [397, 127] width 160 height 12
select select "487"
click at [342, 225] on input "text" at bounding box center [397, 230] width 160 height 13
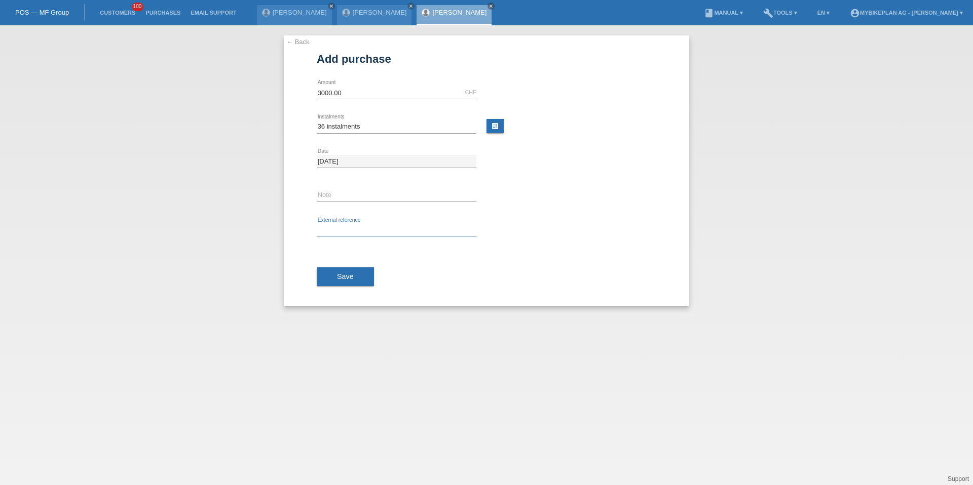
paste input "42820039539"
type input "42820039539"
click at [341, 278] on span "Save" at bounding box center [345, 277] width 17 height 8
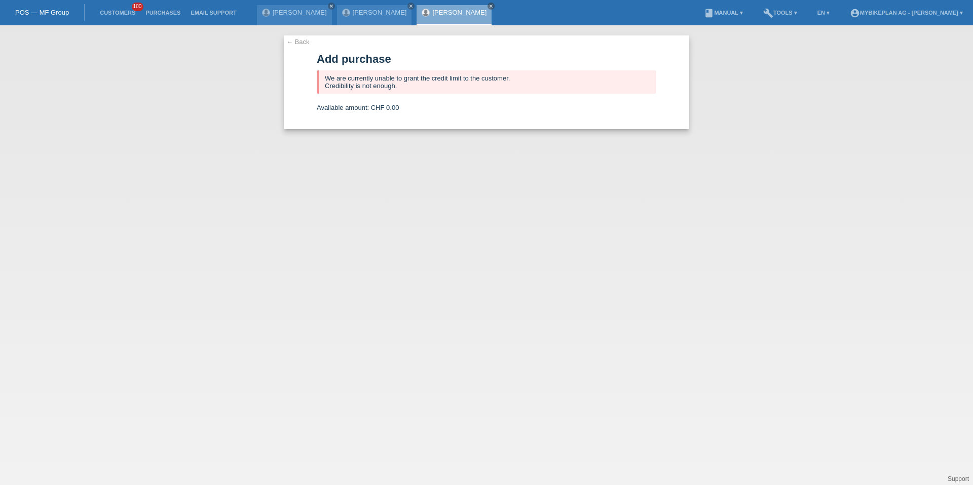
click at [125, 16] on li "Customers 100" at bounding box center [118, 13] width 46 height 26
click at [125, 15] on link "Customers" at bounding box center [118, 13] width 46 height 6
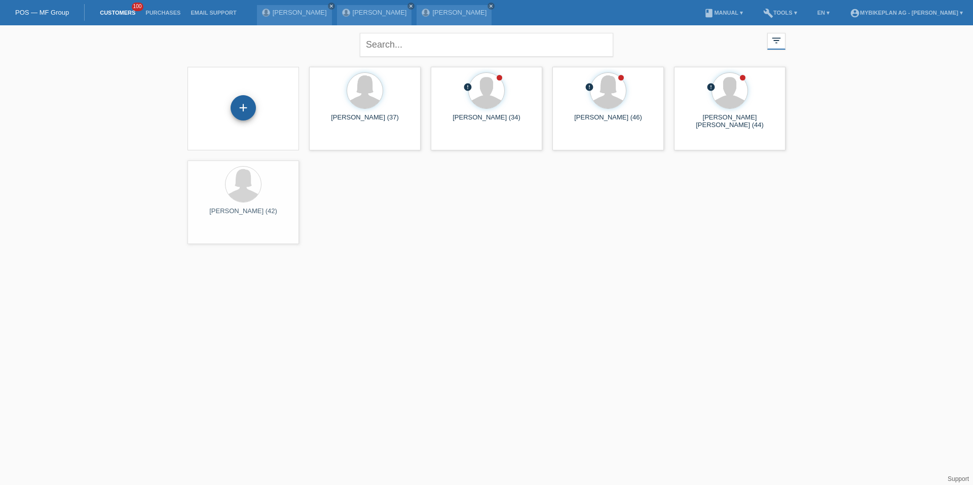
click at [236, 108] on div "+" at bounding box center [242, 107] width 25 height 25
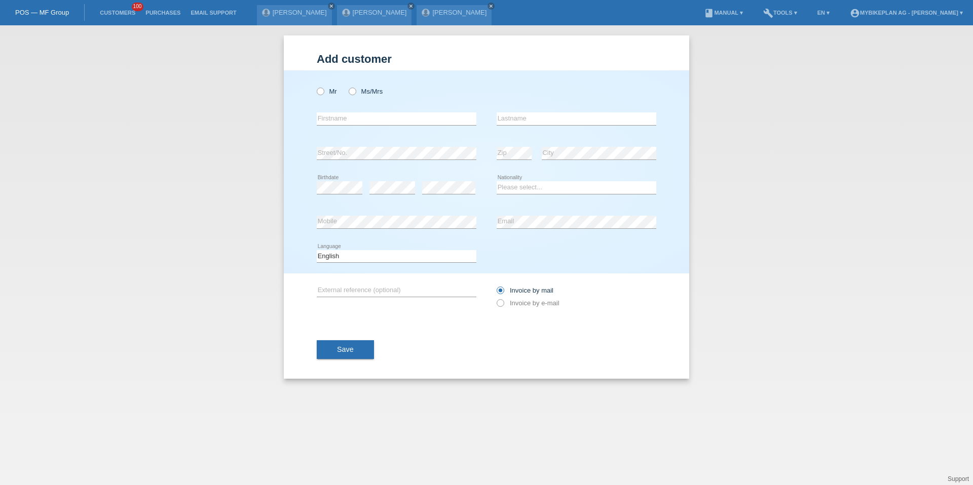
click at [321, 96] on div "Mr Ms/Mrs" at bounding box center [397, 91] width 160 height 21
click at [315, 86] on icon at bounding box center [315, 86] width 0 height 0
click at [323, 92] on input "Mr" at bounding box center [320, 91] width 7 height 7
radio input "true"
click at [327, 117] on input "text" at bounding box center [397, 118] width 160 height 13
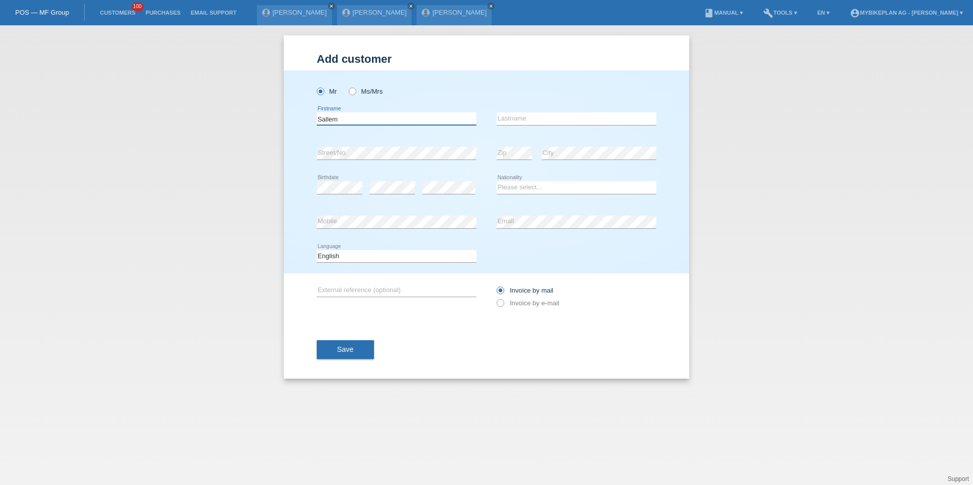
type input "Sallem"
type input "Jusufi"
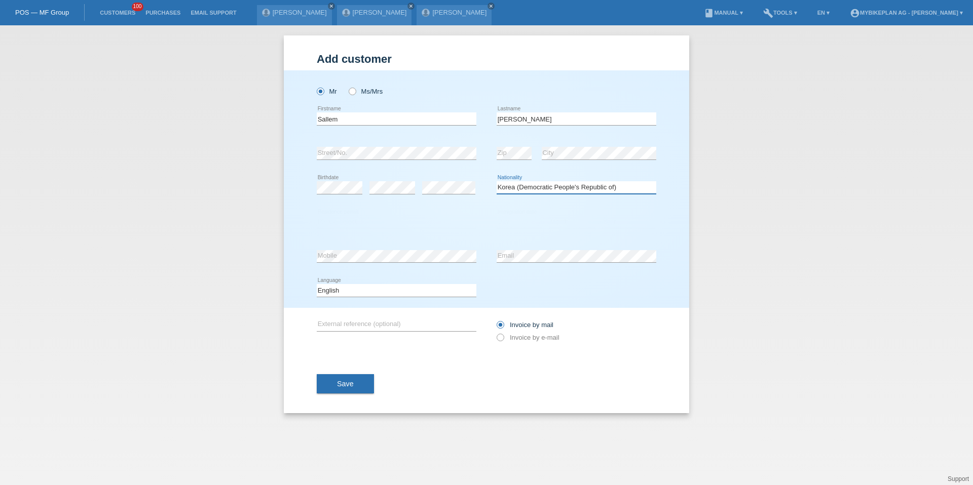
select select "XK"
select select "C"
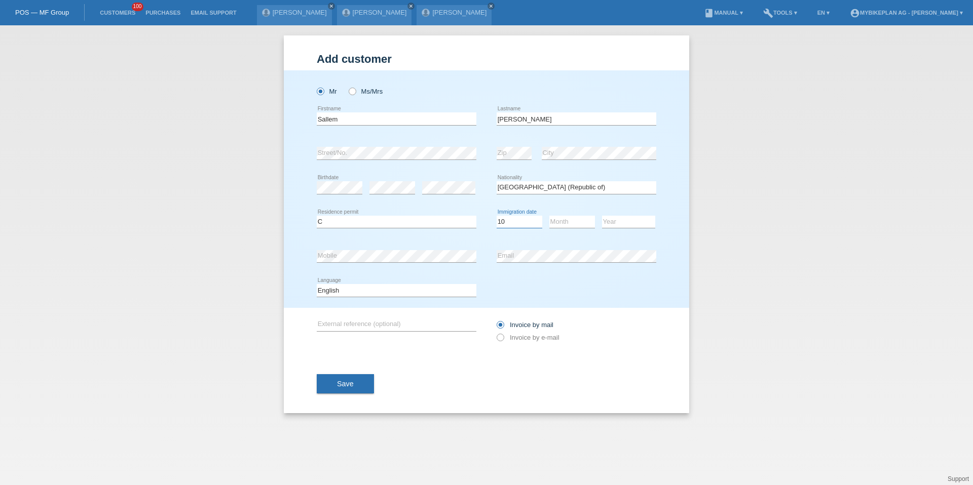
select select "13"
select select "06"
select select "1995"
click at [355, 292] on select "Deutsch Français Italiano English" at bounding box center [397, 290] width 160 height 12
select select "de"
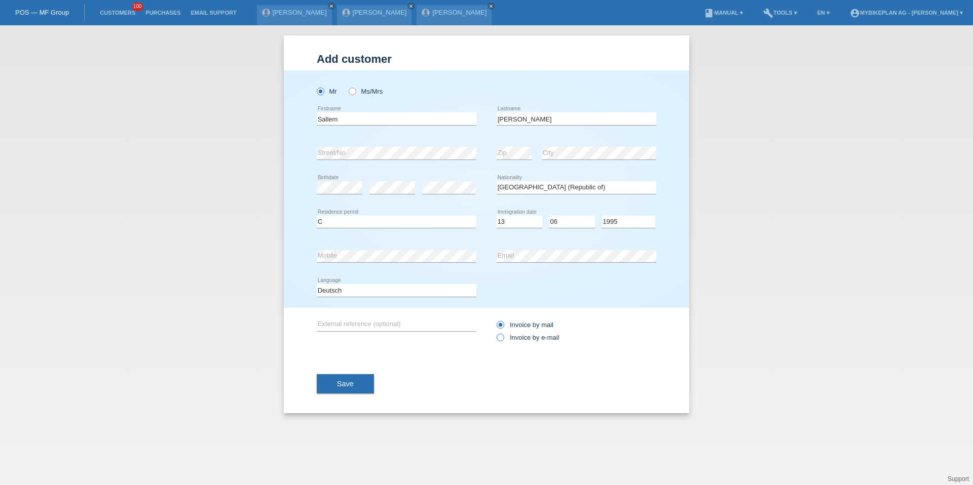
click at [531, 340] on label "Invoice by e-mail" at bounding box center [527, 338] width 63 height 8
click at [503, 340] on input "Invoice by e-mail" at bounding box center [499, 340] width 7 height 13
radio input "true"
click at [346, 382] on span "Save" at bounding box center [345, 384] width 17 height 8
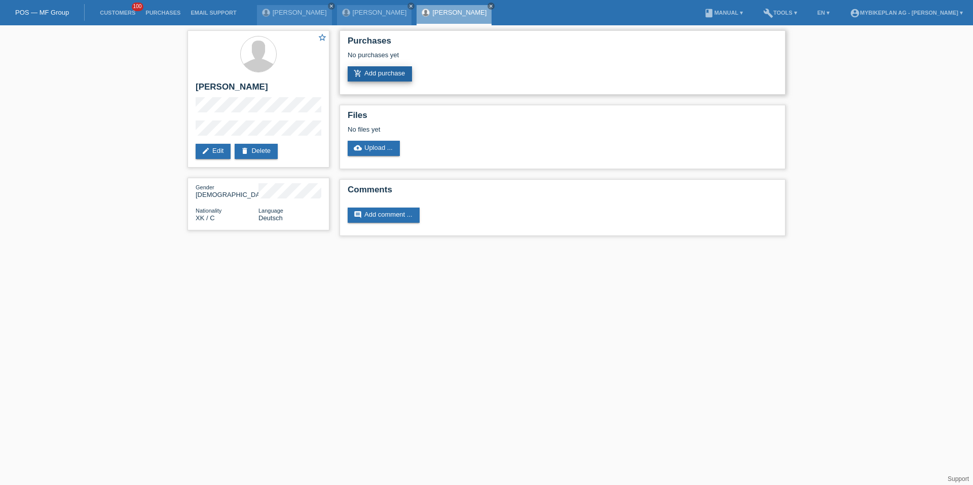
click at [387, 75] on link "add_shopping_cart Add purchase" at bounding box center [380, 73] width 64 height 15
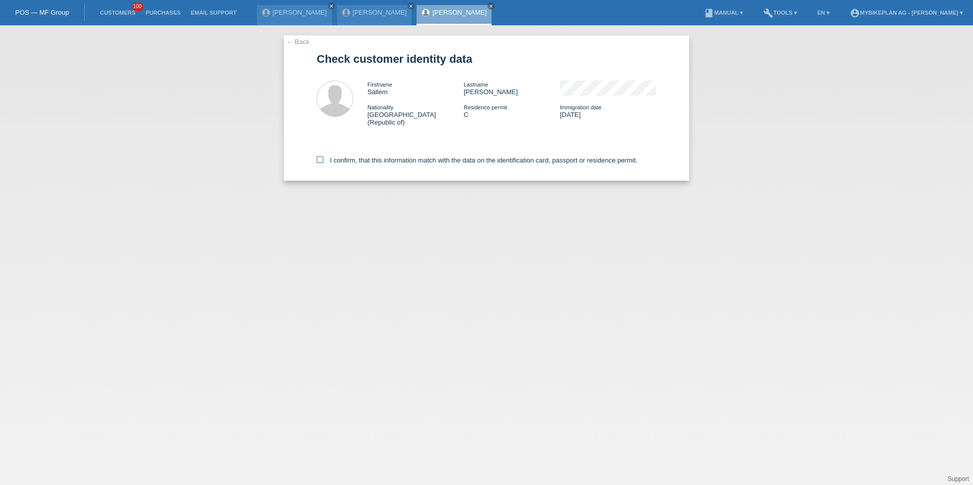
click at [422, 157] on label "I confirm, that this information match with the data on the identification card…" at bounding box center [477, 161] width 321 height 8
click at [323, 157] on input "I confirm, that this information match with the data on the identification card…" at bounding box center [320, 160] width 7 height 7
checkbox input "true"
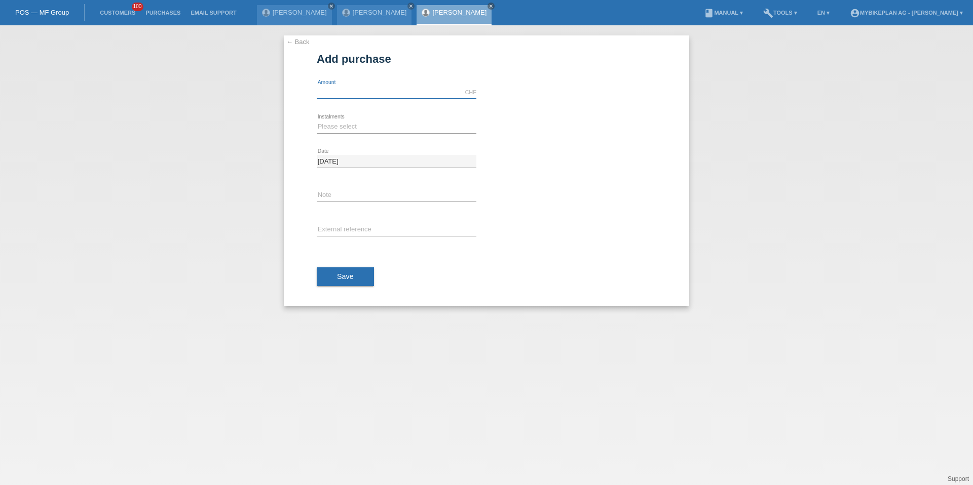
click at [371, 93] on input "text" at bounding box center [397, 92] width 160 height 13
paste input "42819205259"
type input "4490.00"
click at [343, 124] on select "Please select 6 instalments 12 instalments 18 instalments 24 instalments 36 ins…" at bounding box center [397, 127] width 160 height 12
select select "487"
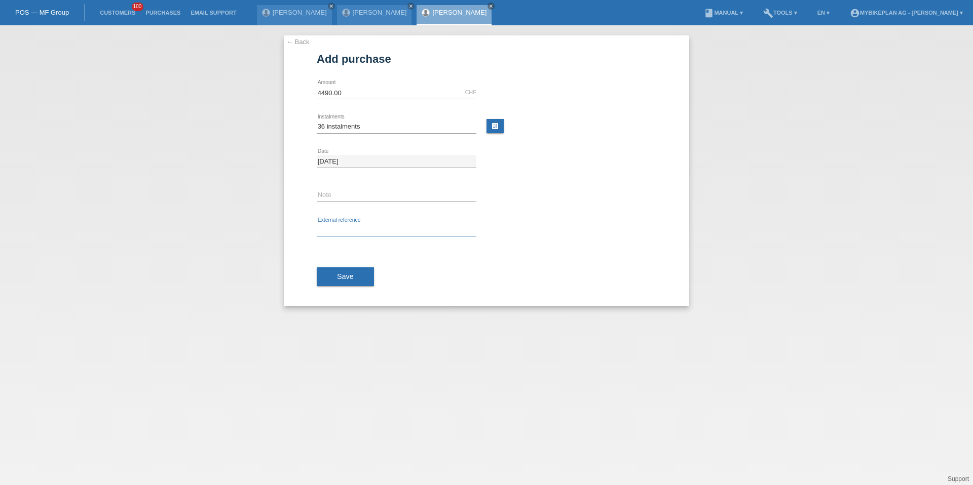
click at [344, 230] on input "text" at bounding box center [397, 230] width 160 height 13
paste input "42819205259"
type input "42819205259"
click at [344, 285] on button "Save" at bounding box center [345, 276] width 57 height 19
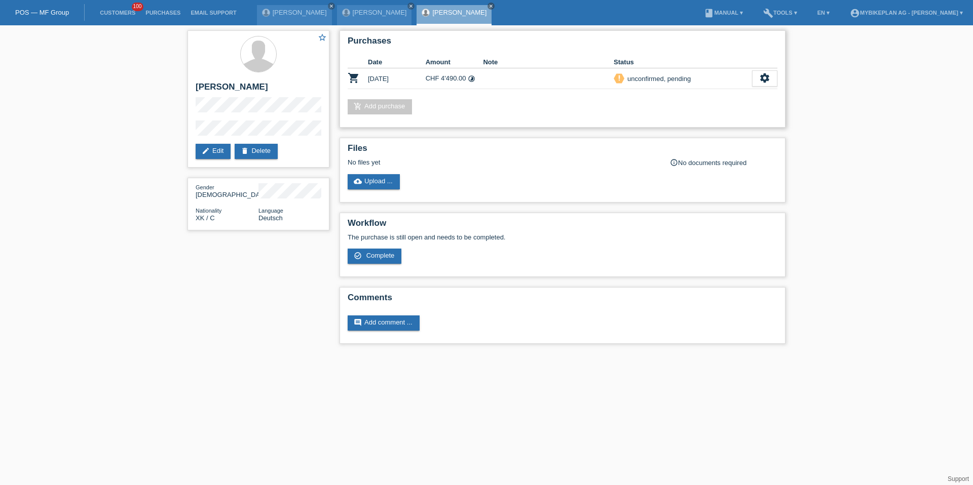
click at [748, 79] on div "priority_high unconfirmed, pending" at bounding box center [682, 78] width 138 height 11
click at [753, 79] on div "settings" at bounding box center [764, 78] width 25 height 16
click at [737, 98] on div "fullscreen Show" at bounding box center [698, 95] width 153 height 15
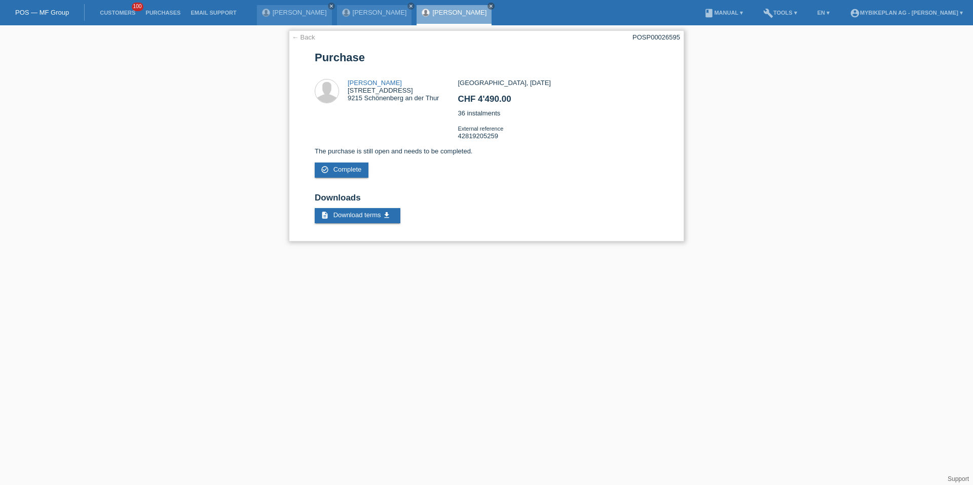
click at [653, 38] on div "POSP00026595" at bounding box center [656, 37] width 48 height 8
copy div "POSP00026595"
click at [114, 11] on link "Customers" at bounding box center [118, 13] width 46 height 6
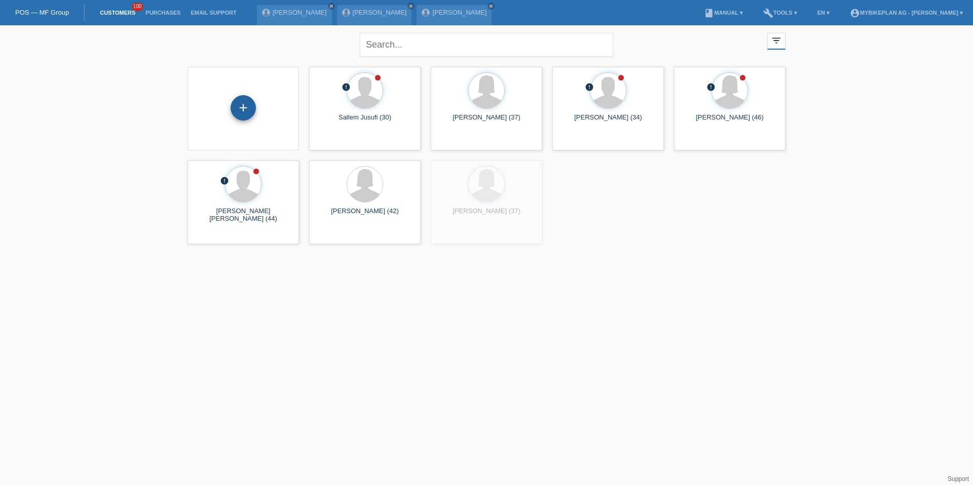
click at [251, 110] on div "+" at bounding box center [242, 107] width 25 height 25
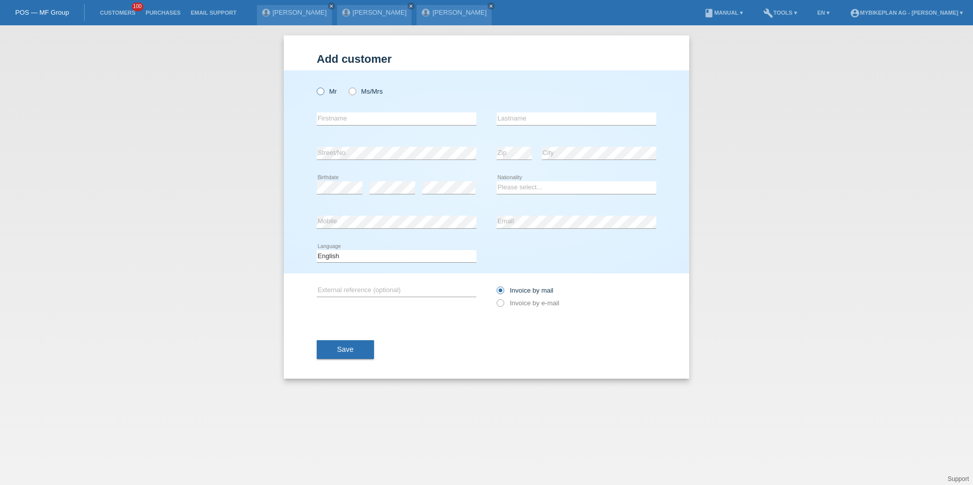
click at [315, 86] on icon at bounding box center [315, 86] width 0 height 0
click at [322, 92] on input "Mr" at bounding box center [320, 91] width 7 height 7
radio input "true"
click at [353, 118] on input "text" at bounding box center [397, 118] width 160 height 13
paste input "[PERSON_NAME]"
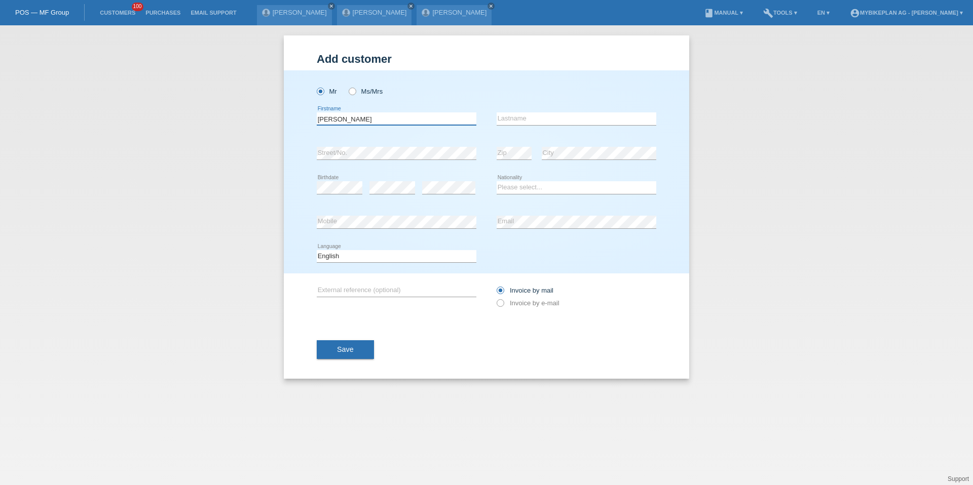
click at [351, 120] on input "[PERSON_NAME]" at bounding box center [397, 118] width 160 height 13
type input "[PERSON_NAME]"
paste input "[PERSON_NAME]"
type input "[PERSON_NAME]"
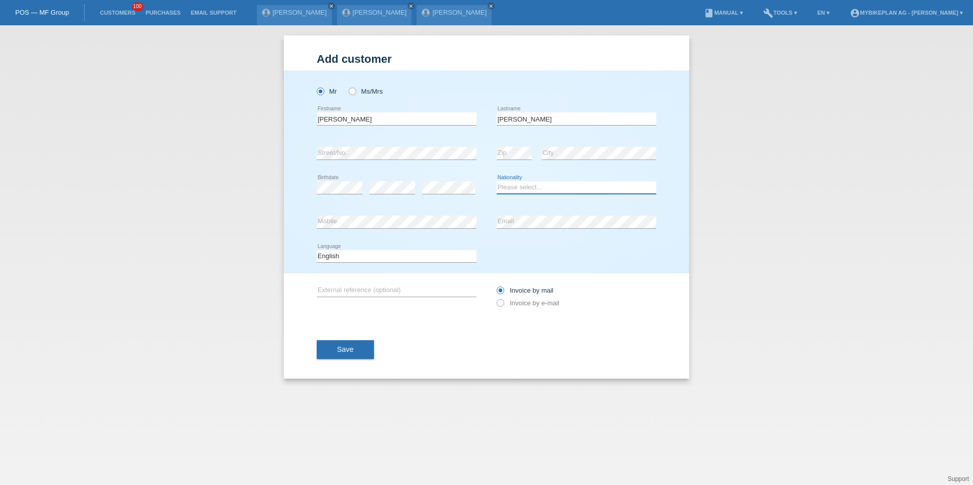
select select "CH"
click at [355, 262] on icon at bounding box center [397, 262] width 160 height 1
click at [356, 258] on select "Deutsch Français Italiano English" at bounding box center [397, 256] width 160 height 12
select select "fr"
click at [517, 299] on label "Invoice by e-mail" at bounding box center [527, 303] width 63 height 8
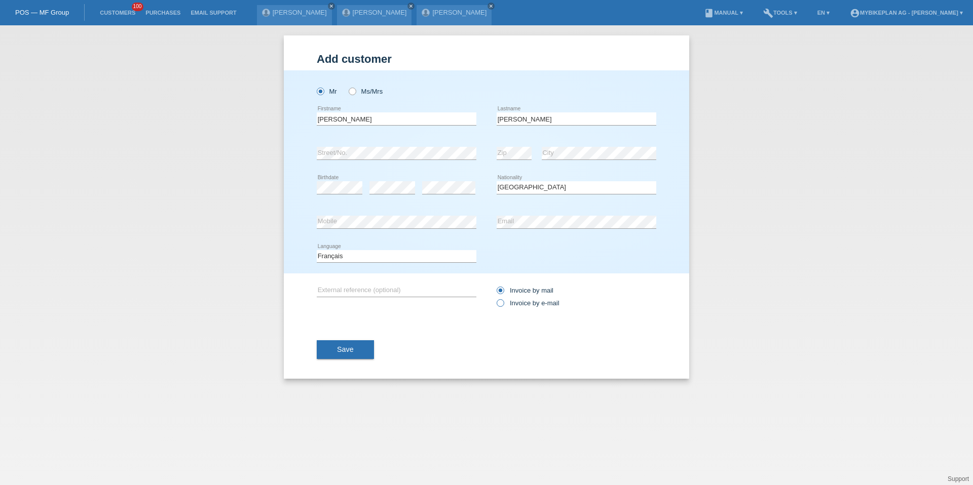
click at [503, 299] on input "Invoice by e-mail" at bounding box center [499, 305] width 7 height 13
radio input "true"
click at [380, 340] on div "Save" at bounding box center [486, 350] width 339 height 59
click at [354, 351] on button "Save" at bounding box center [345, 349] width 57 height 19
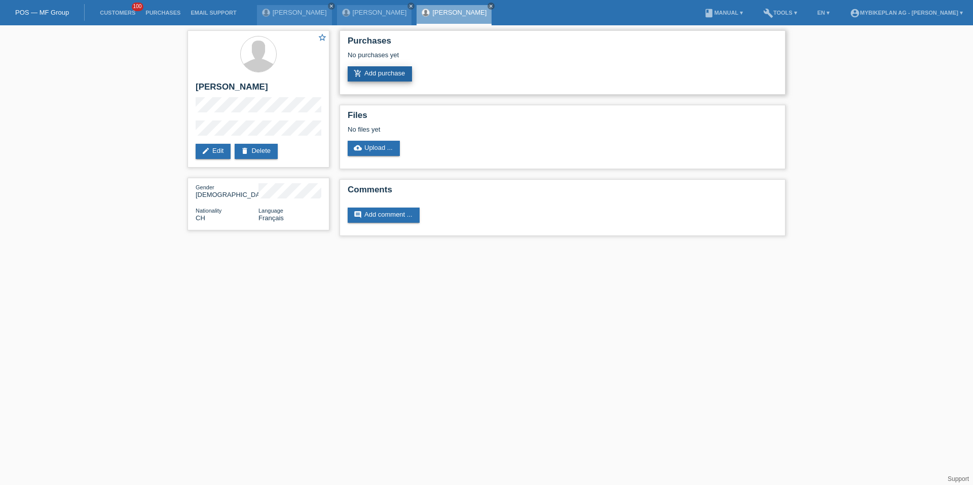
click at [374, 79] on link "add_shopping_cart Add purchase" at bounding box center [380, 73] width 64 height 15
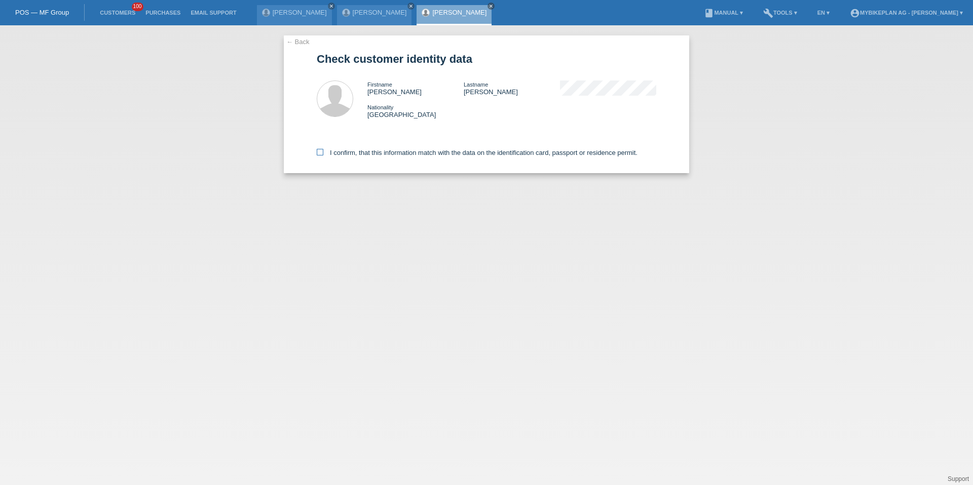
click at [396, 153] on label "I confirm, that this information match with the data on the identification card…" at bounding box center [477, 153] width 321 height 8
click at [323, 153] on input "I confirm, that this information match with the data on the identification card…" at bounding box center [320, 152] width 7 height 7
checkbox input "true"
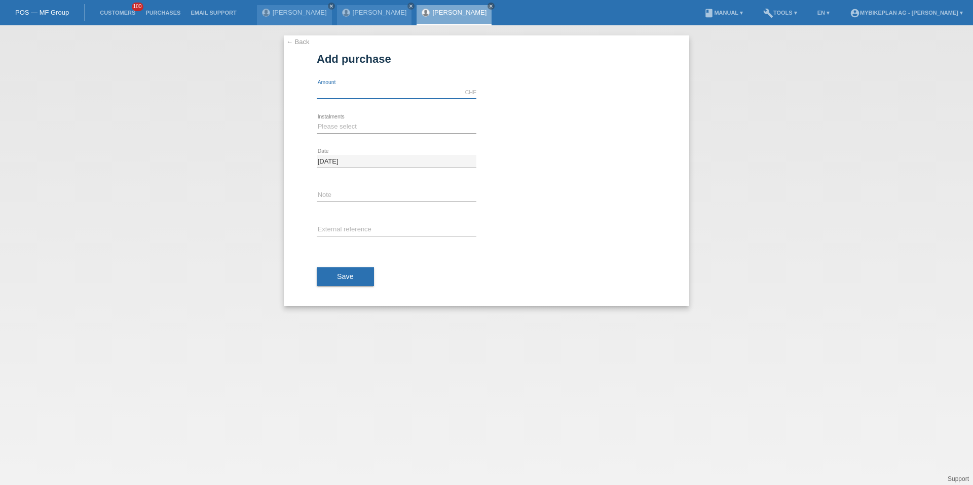
click at [390, 95] on input "text" at bounding box center [397, 92] width 160 height 13
type input "2099.00"
click at [328, 130] on select "Please select 6 instalments 12 instalments 18 instalments 24 instalments 36 ins…" at bounding box center [397, 127] width 160 height 12
select select "487"
click at [335, 238] on div "error External reference" at bounding box center [397, 230] width 160 height 34
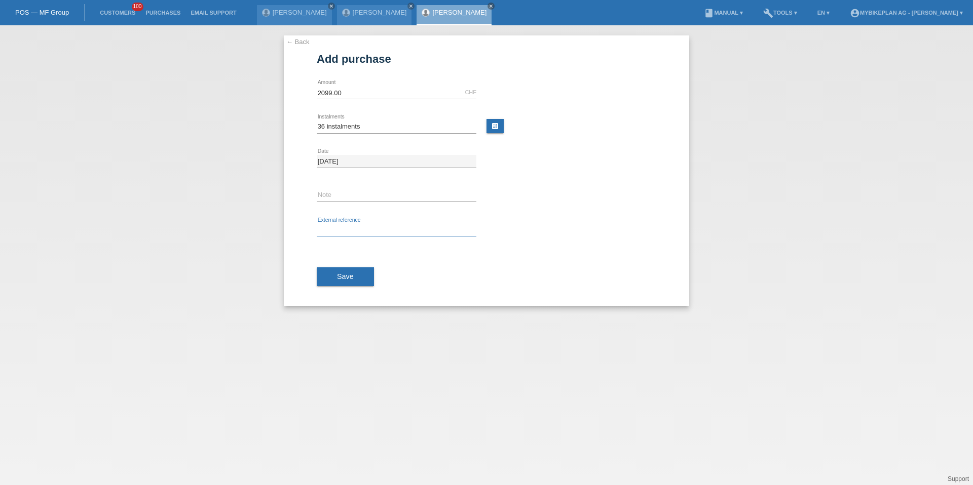
click at [335, 229] on input "text" at bounding box center [397, 230] width 160 height 13
paste input "42820039540"
type input "42820039540"
click at [335, 271] on button "Save" at bounding box center [345, 276] width 57 height 19
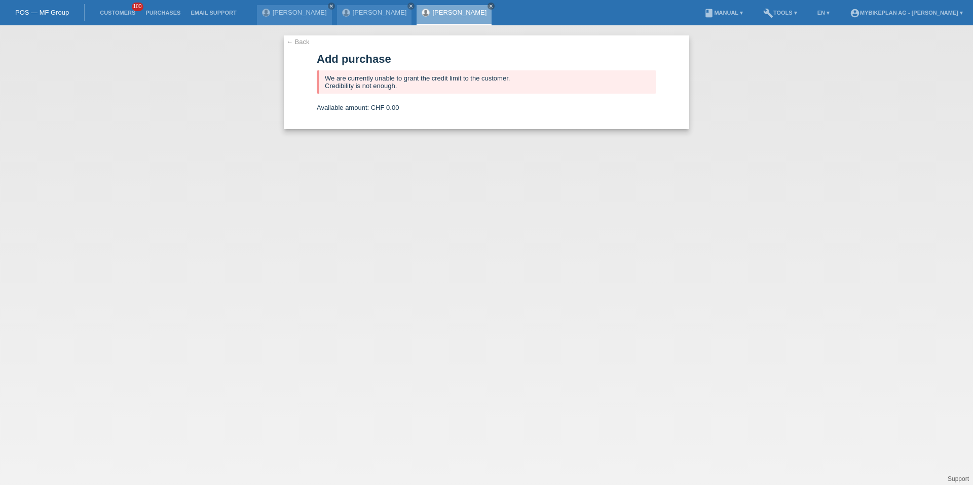
click at [432, 14] on link "[PERSON_NAME]" at bounding box center [459, 13] width 54 height 8
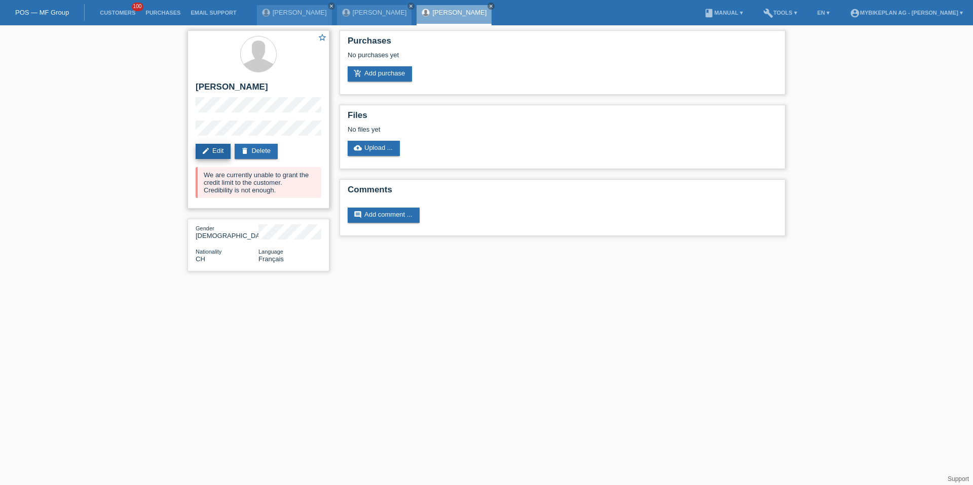
click at [213, 144] on link "edit Edit" at bounding box center [213, 151] width 35 height 15
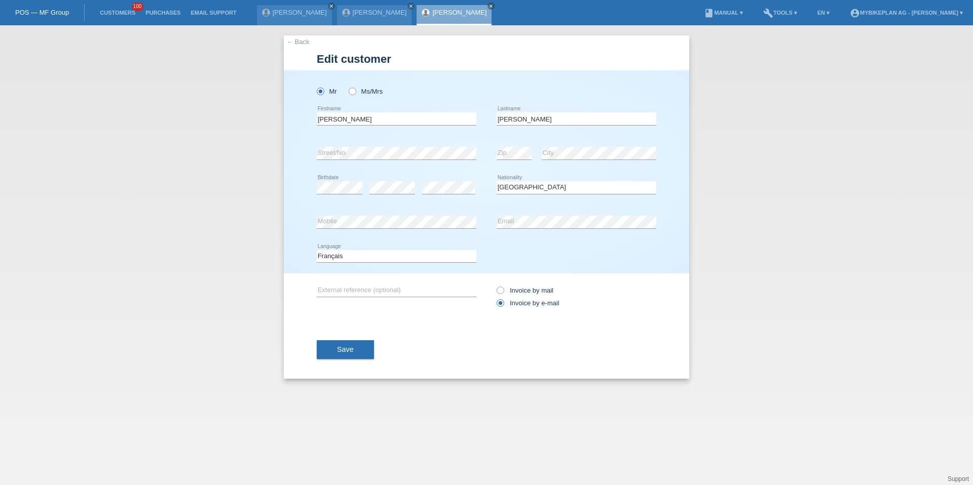
select select "CH"
click at [327, 339] on div "Save" at bounding box center [486, 350] width 339 height 59
click at [327, 350] on button "Save" at bounding box center [345, 349] width 57 height 19
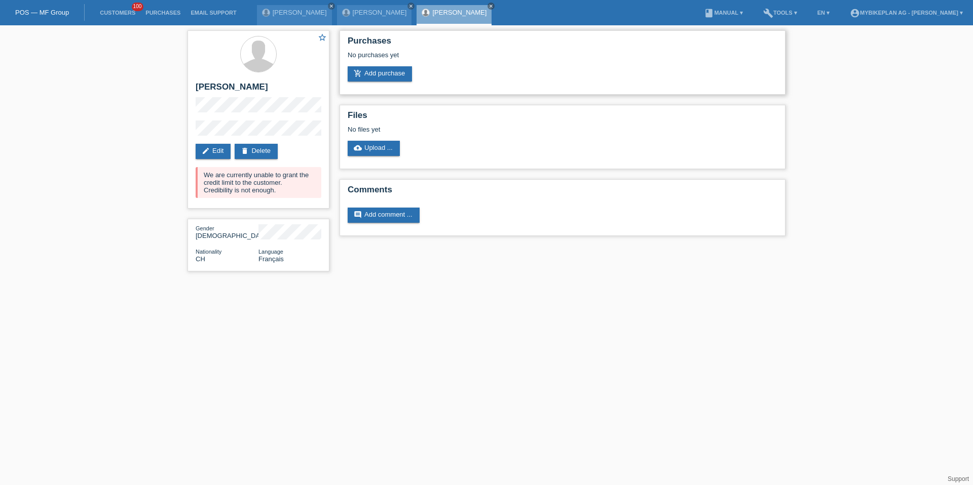
click at [388, 65] on div "No purchases yet" at bounding box center [563, 58] width 430 height 15
click at [386, 75] on link "add_shopping_cart Add purchase" at bounding box center [380, 73] width 64 height 15
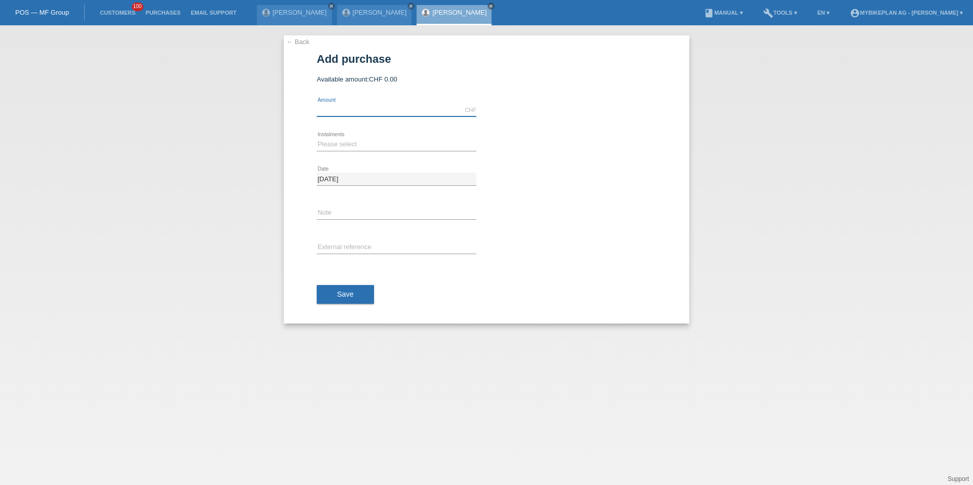
click at [378, 105] on input "text" at bounding box center [397, 110] width 160 height 13
type input "2099.00"
click at [337, 144] on select "Please select 6 instalments 12 instalments 18 instalments 24 instalments 36 ins…" at bounding box center [397, 144] width 160 height 12
select select "487"
click at [335, 288] on button "Save" at bounding box center [345, 294] width 57 height 19
